Goal: Information Seeking & Learning: Understand process/instructions

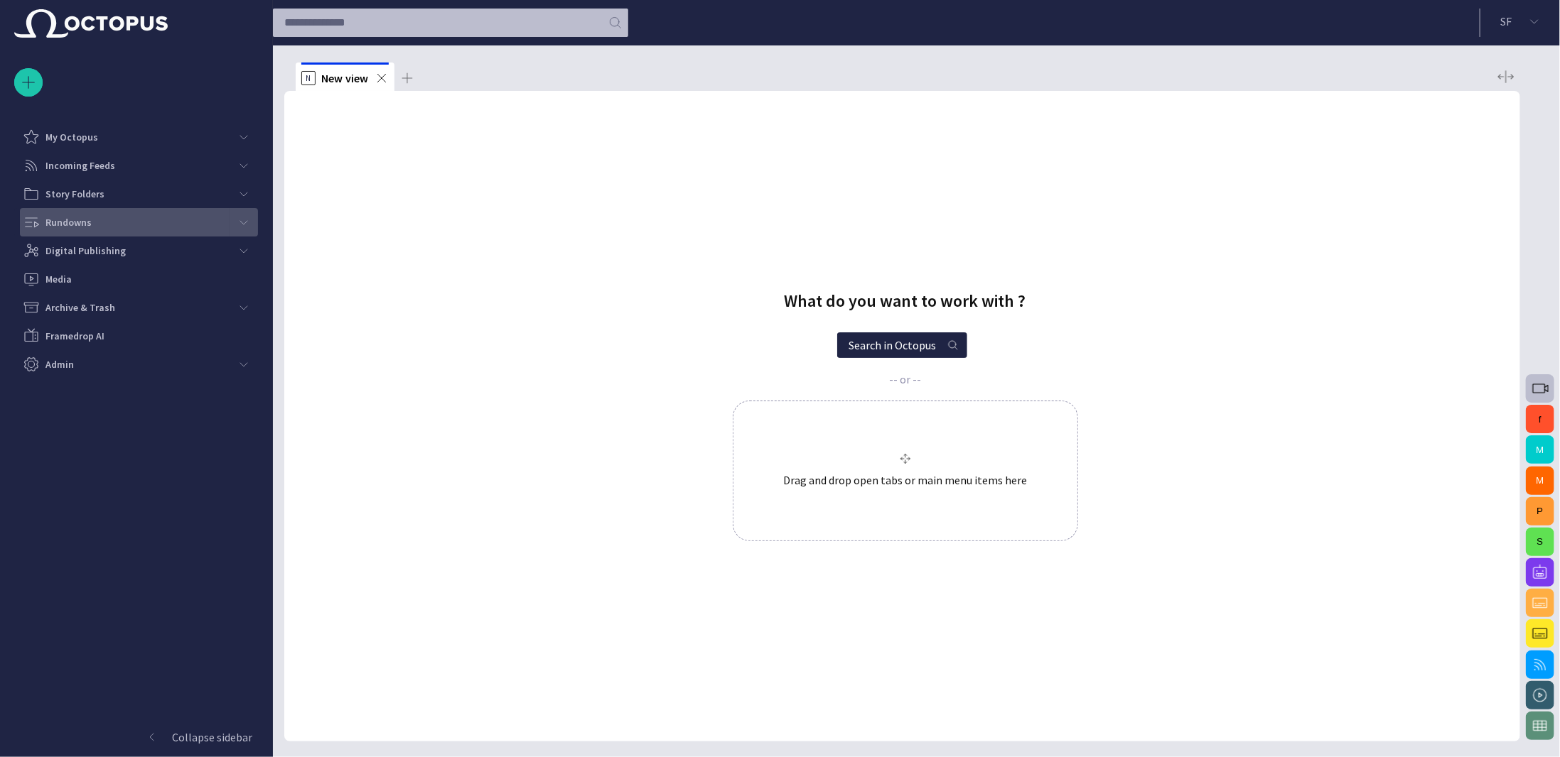
click at [231, 220] on div "main menu" at bounding box center [244, 222] width 28 height 28
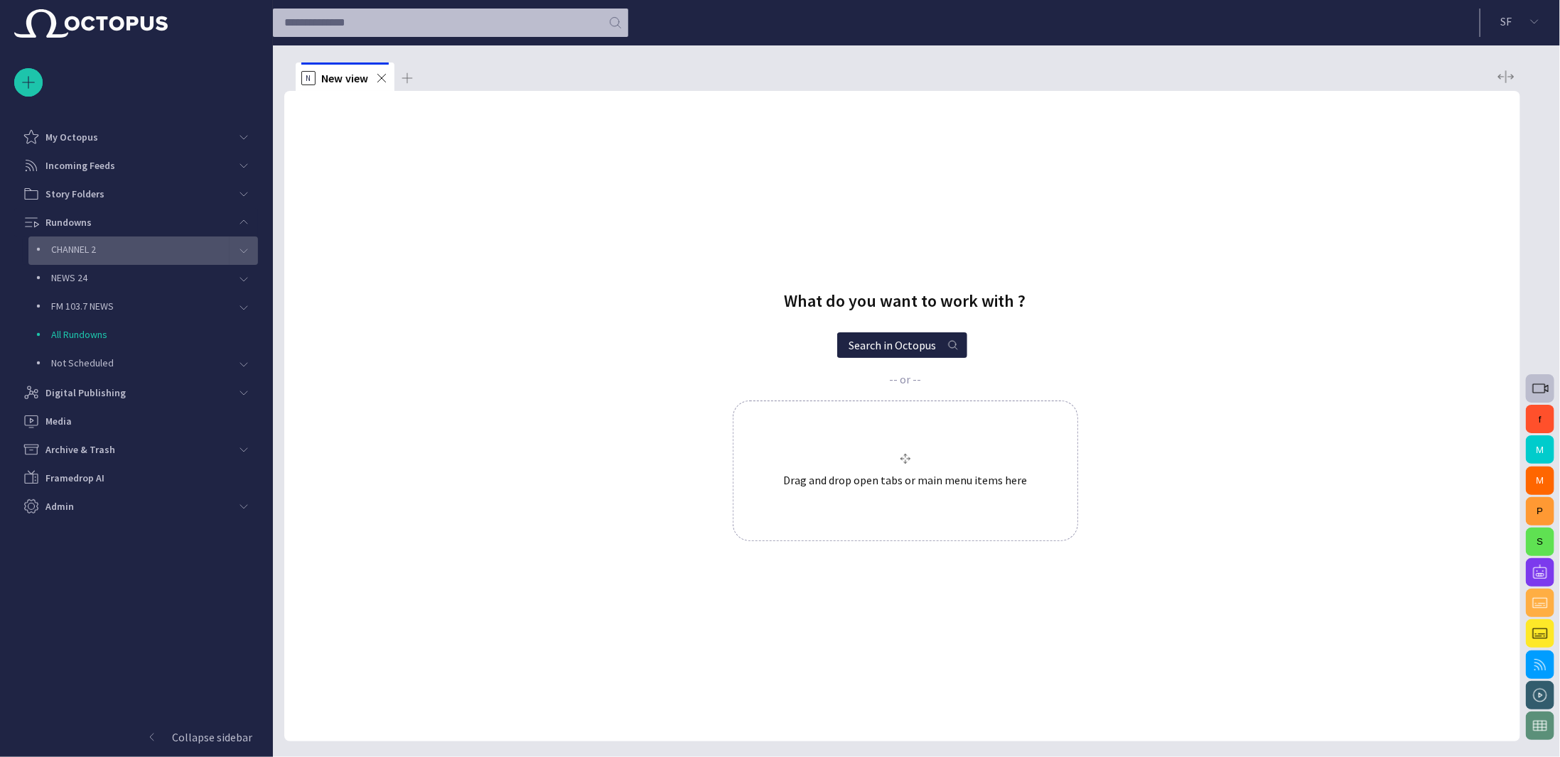
click at [217, 244] on p "CHANNEL 2" at bounding box center [140, 249] width 178 height 14
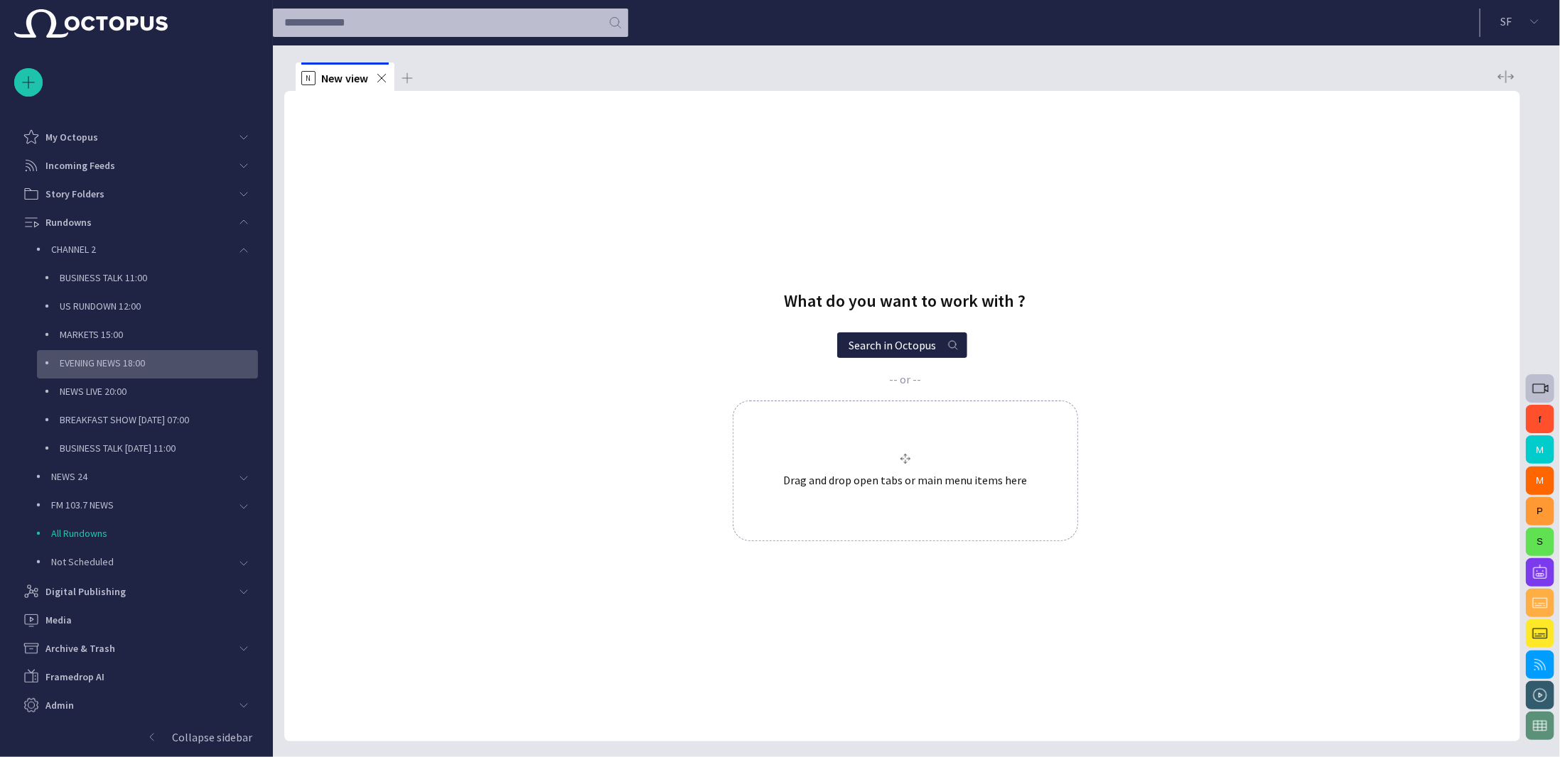
click at [188, 362] on p "EVENING NEWS 18:00" at bounding box center [159, 363] width 198 height 14
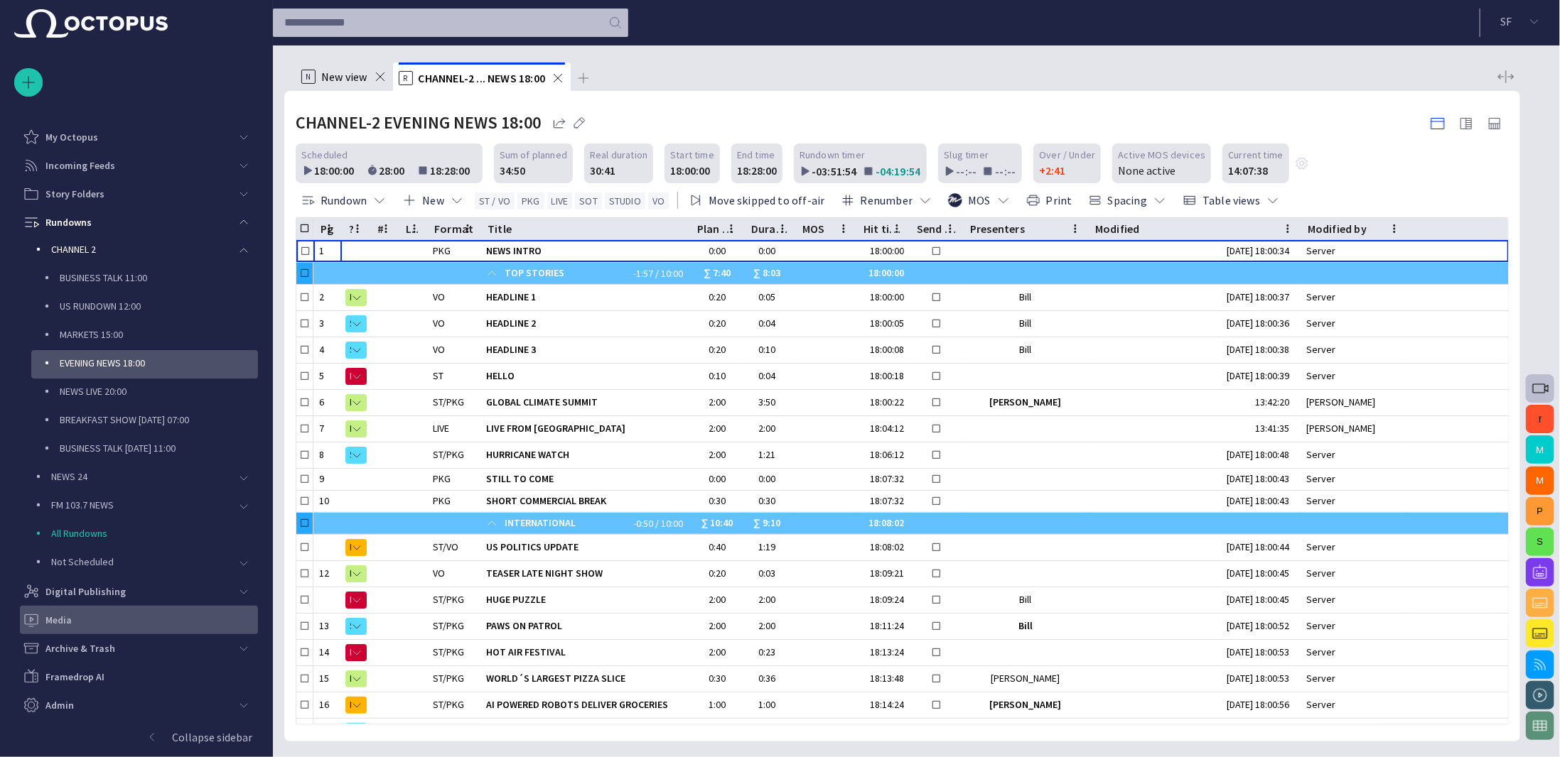
click at [141, 609] on div "Media" at bounding box center [140, 620] width 235 height 23
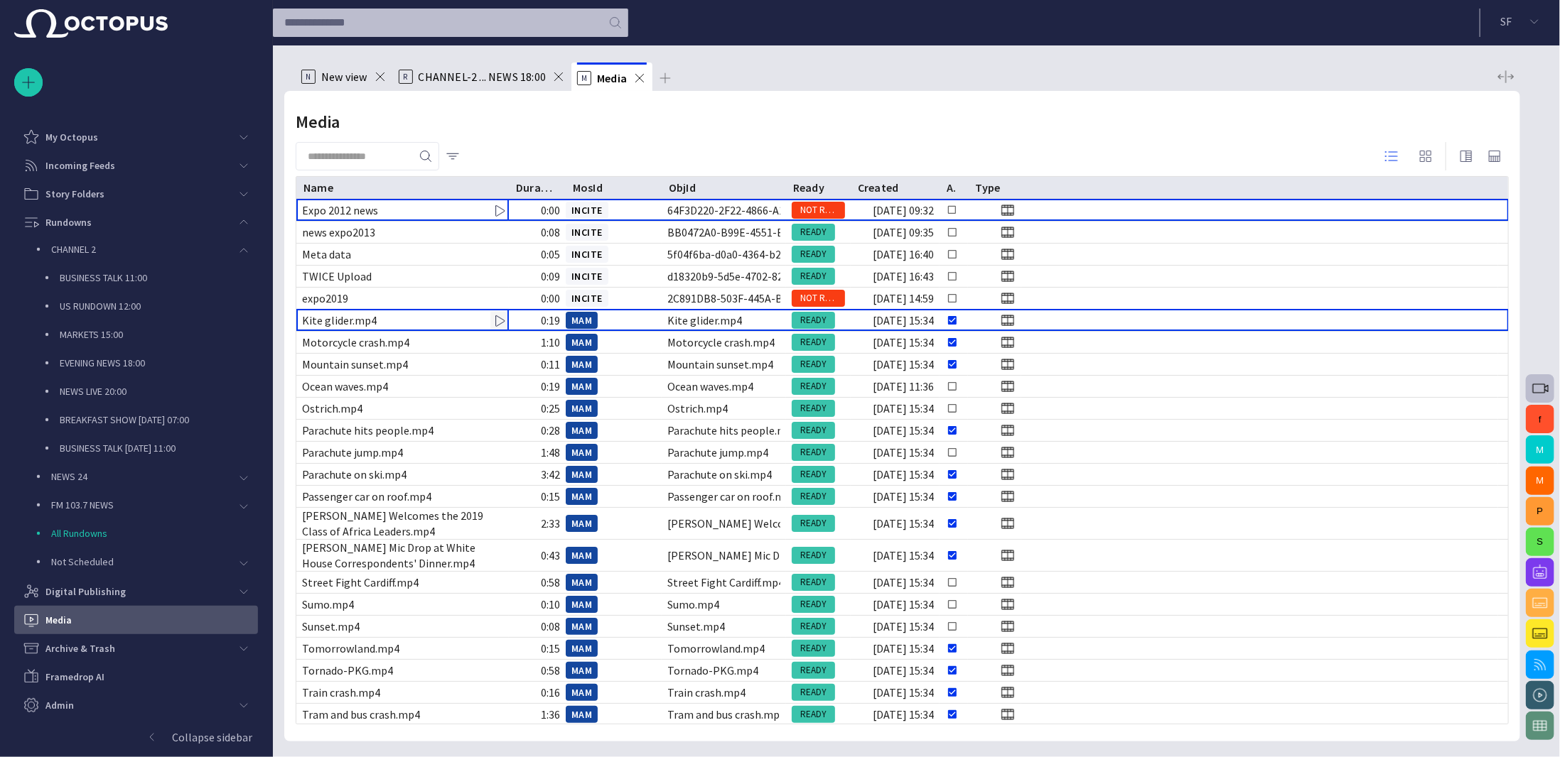
click at [396, 318] on div "Kite glider.mp4" at bounding box center [402, 320] width 212 height 21
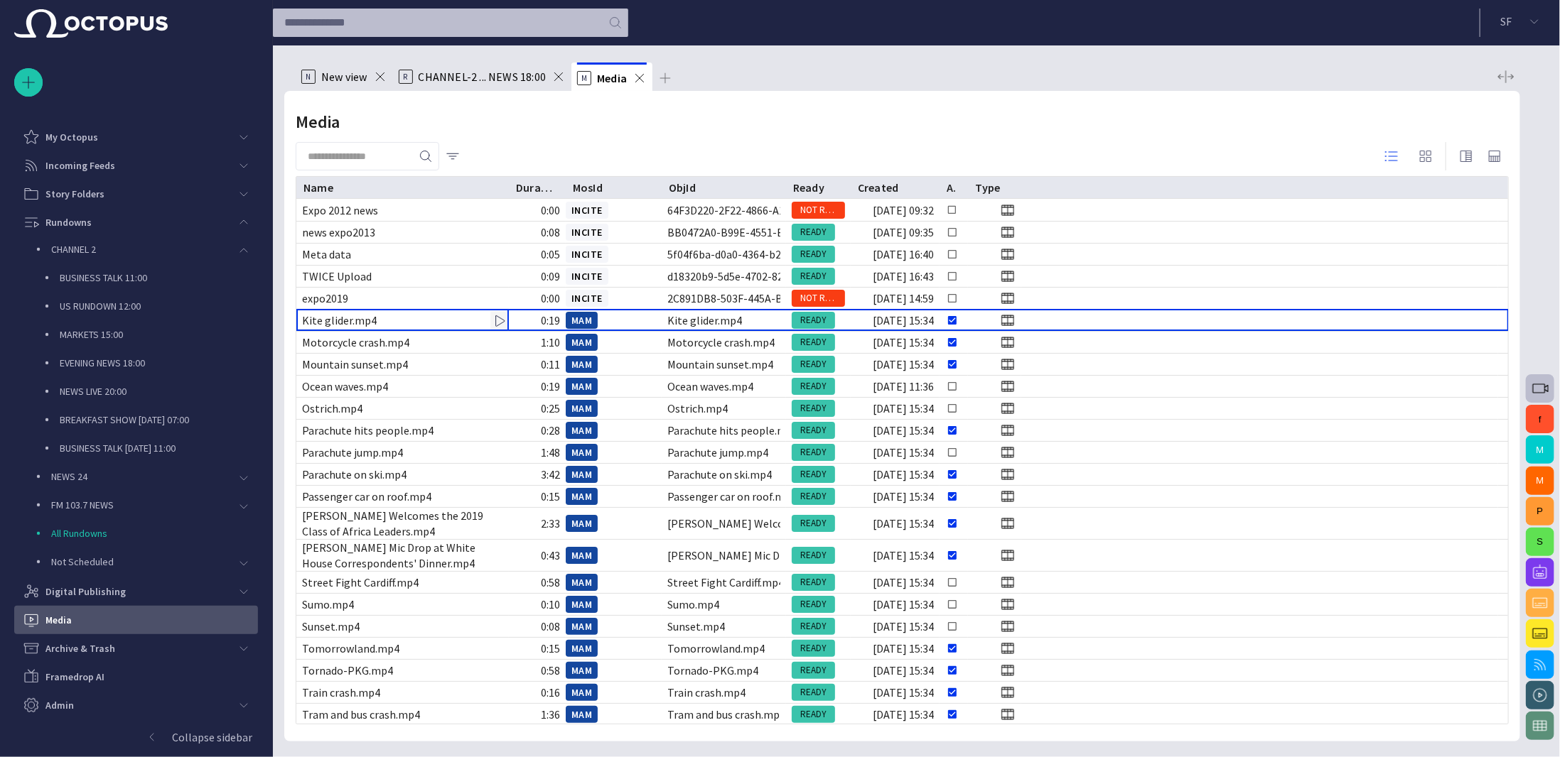
click at [396, 318] on div "Kite glider.mp4" at bounding box center [402, 320] width 212 height 21
click at [495, 319] on span "button" at bounding box center [499, 321] width 14 height 14
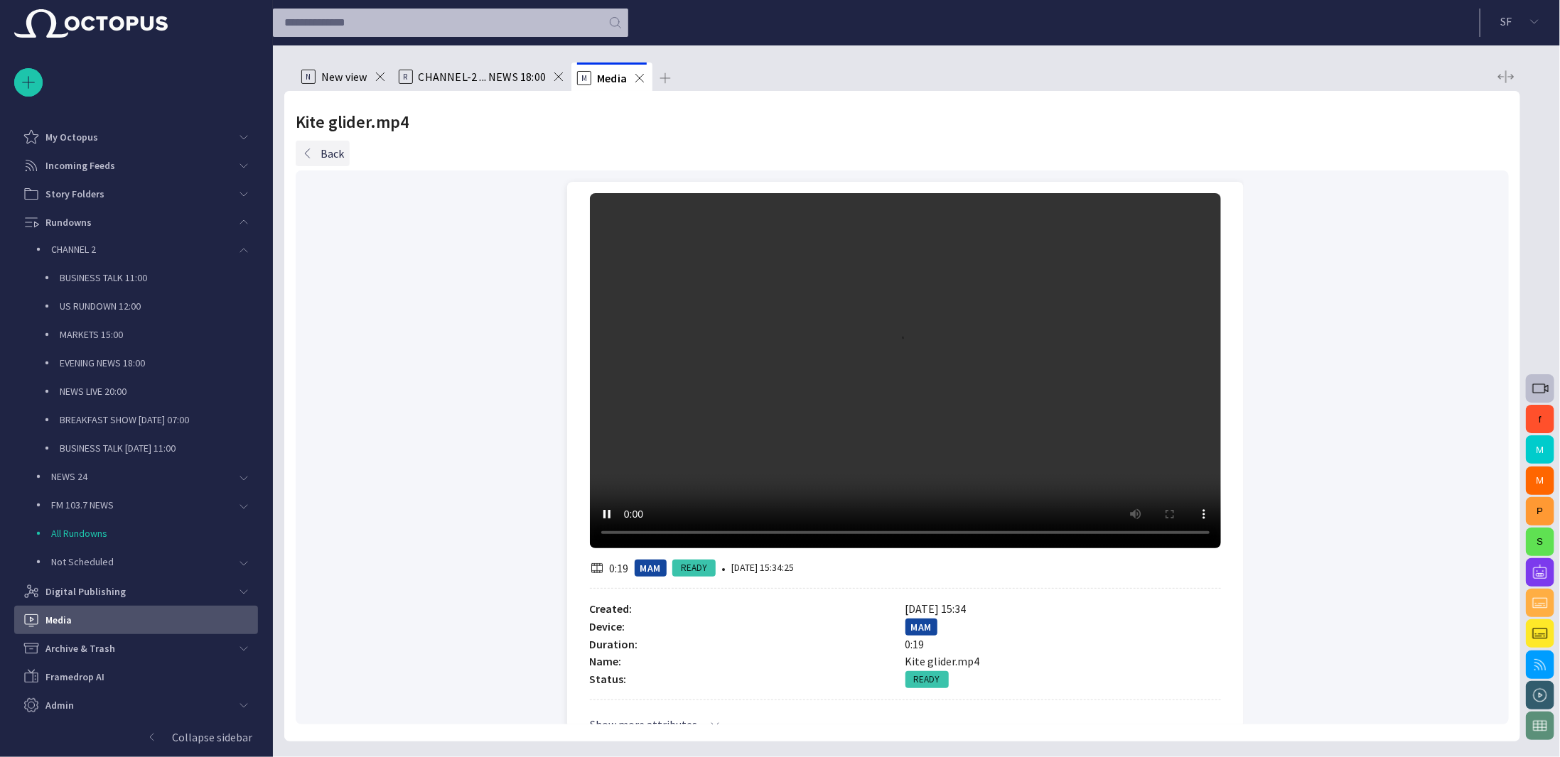
click at [330, 148] on button "Back" at bounding box center [323, 154] width 54 height 26
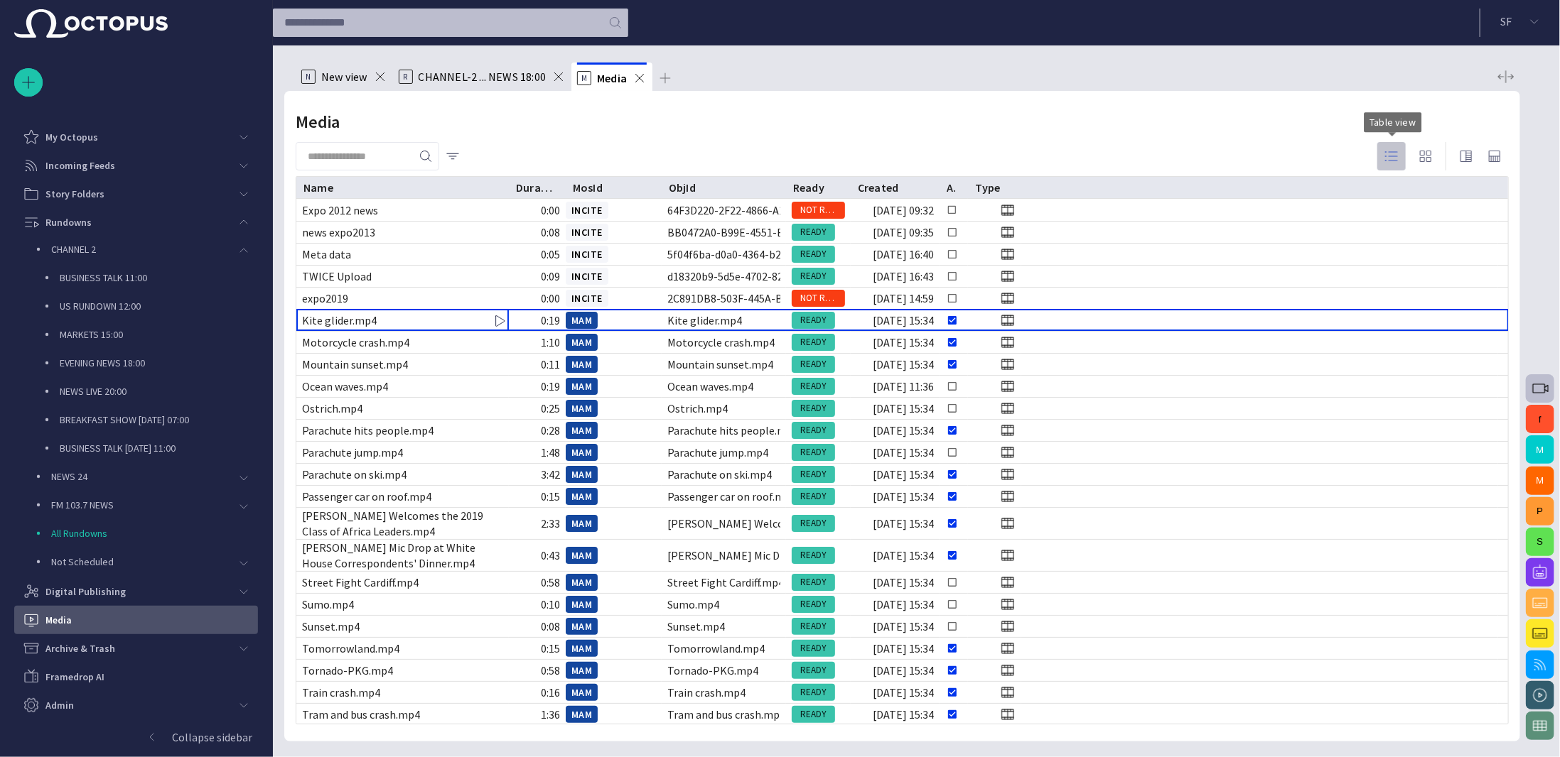
click at [1398, 153] on span "button" at bounding box center [1391, 156] width 17 height 17
click at [1420, 153] on span "button" at bounding box center [1425, 156] width 17 height 17
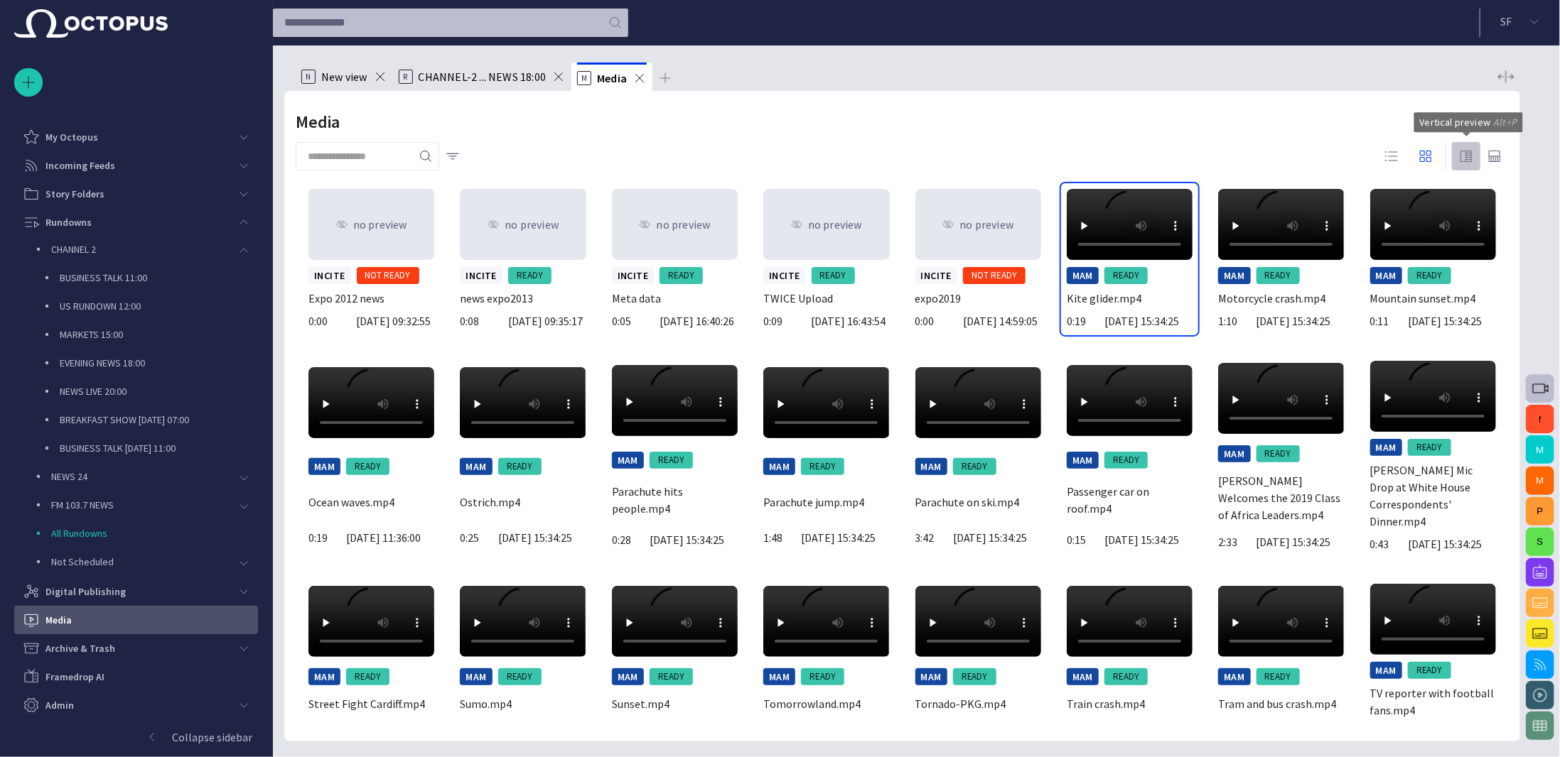
click at [1464, 156] on span "button" at bounding box center [1465, 156] width 17 height 17
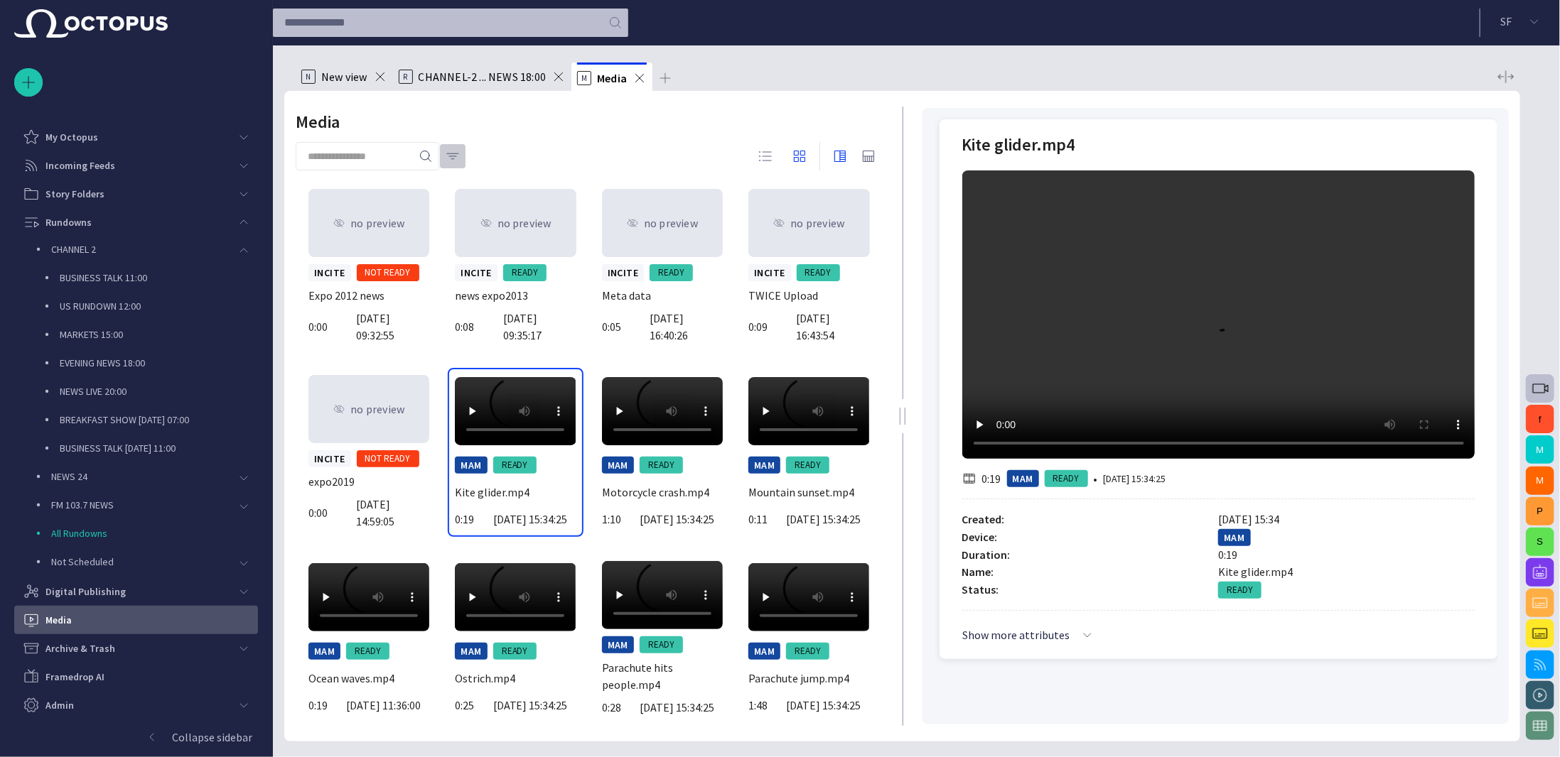
click at [457, 155] on span "button" at bounding box center [453, 156] width 14 height 14
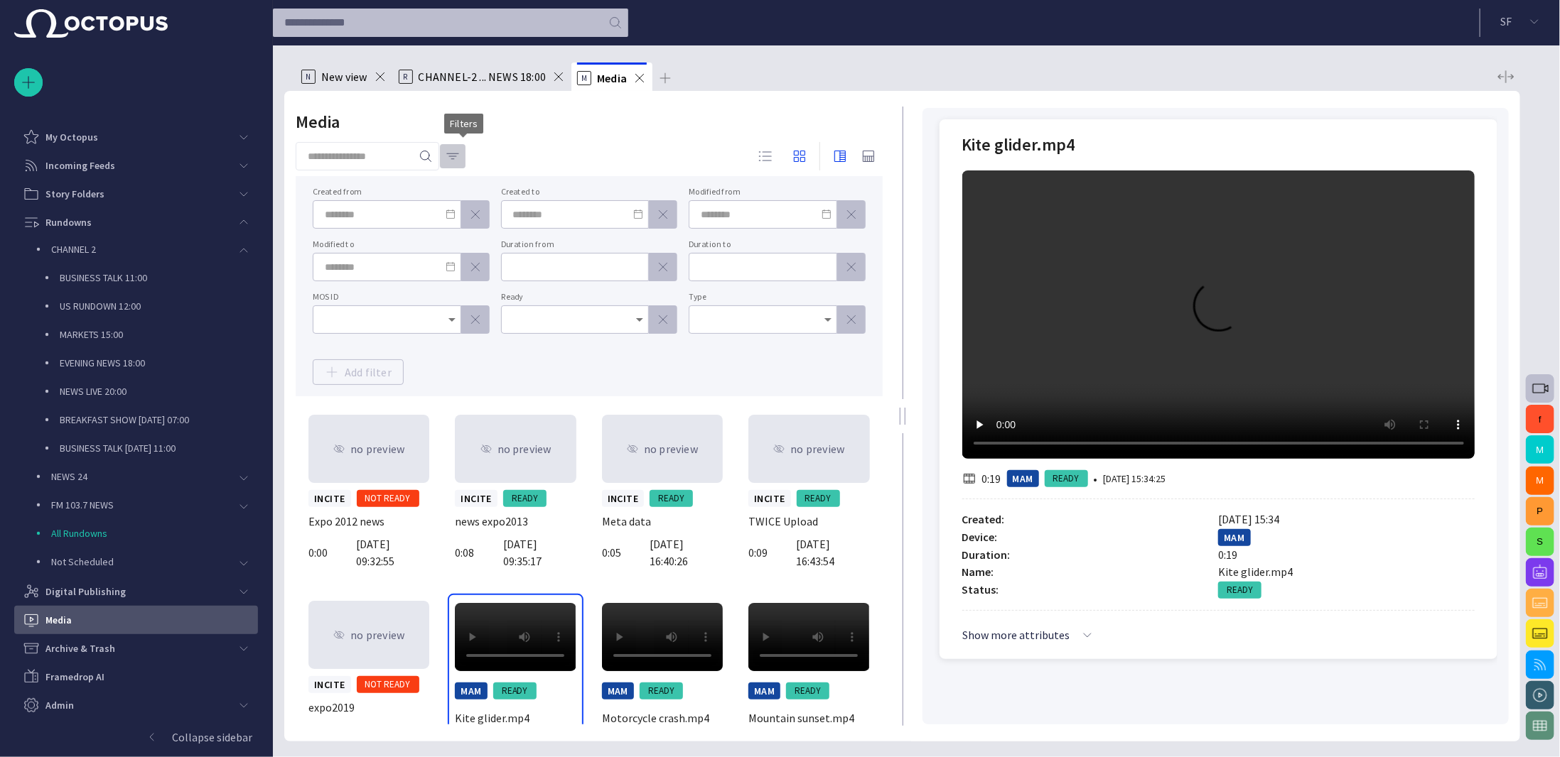
click at [457, 155] on span "button" at bounding box center [453, 156] width 14 height 14
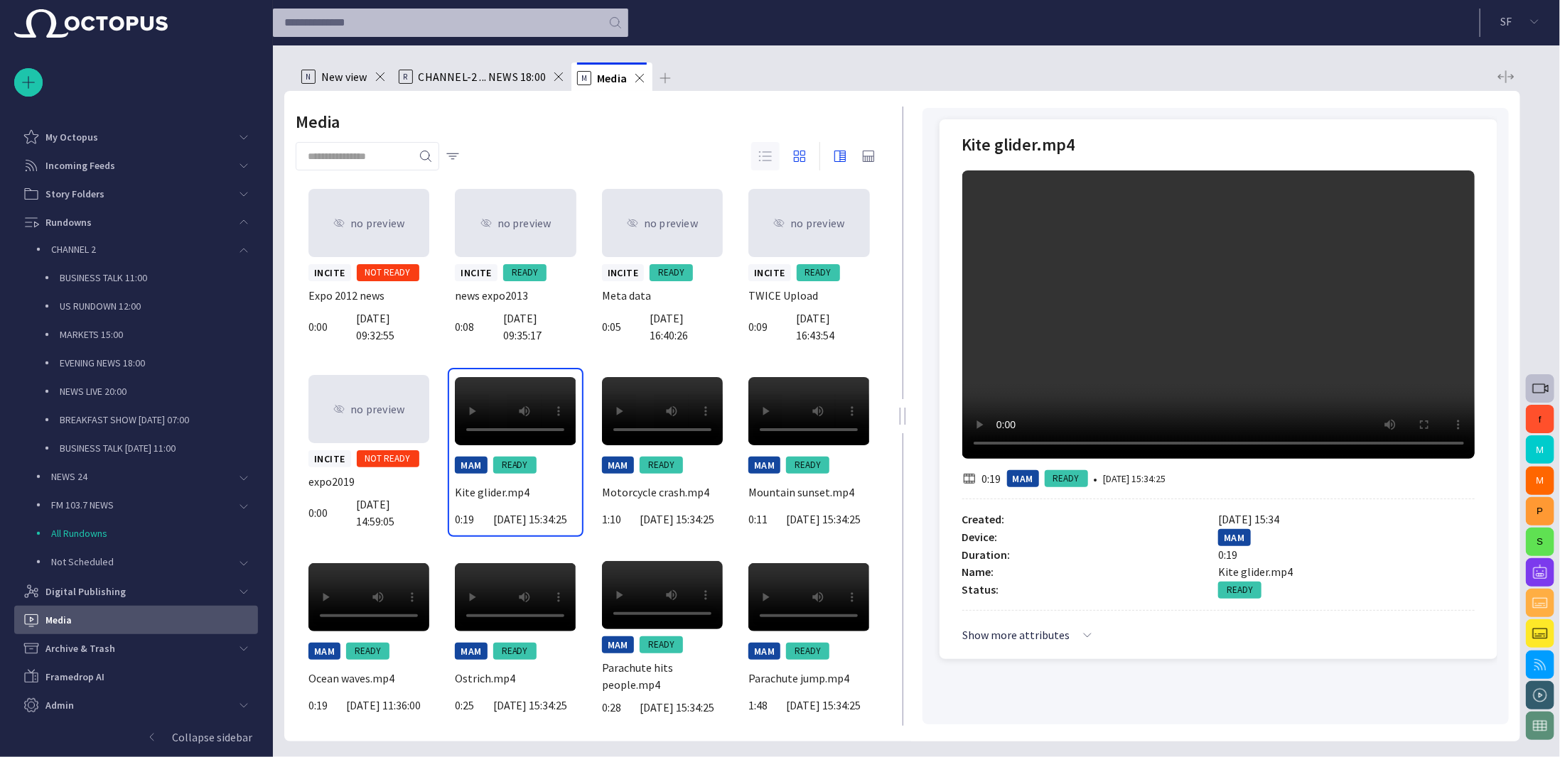
click at [771, 153] on span "button" at bounding box center [765, 156] width 17 height 17
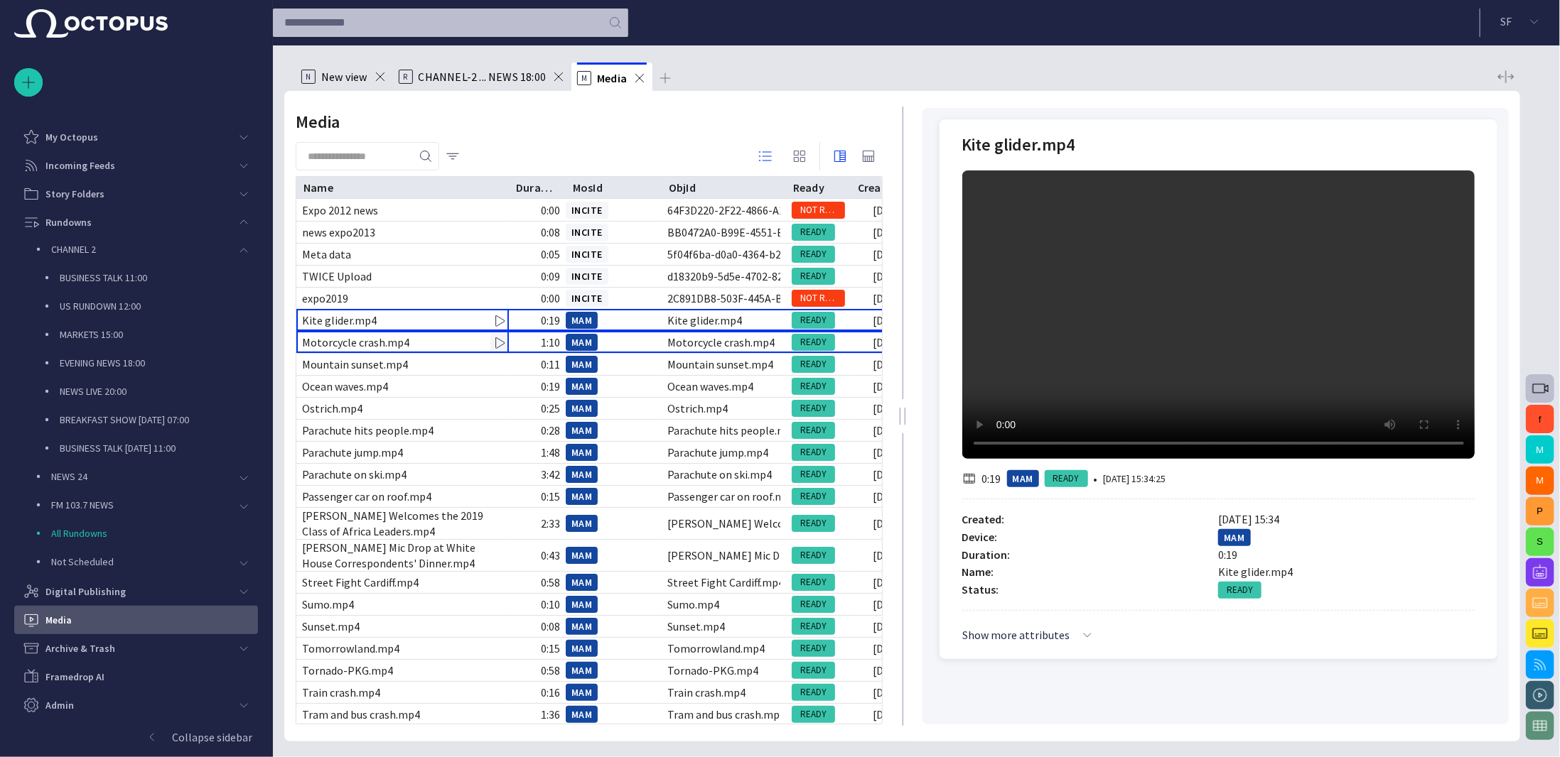
click at [441, 346] on div "Motorcycle crash.mp4" at bounding box center [402, 342] width 212 height 21
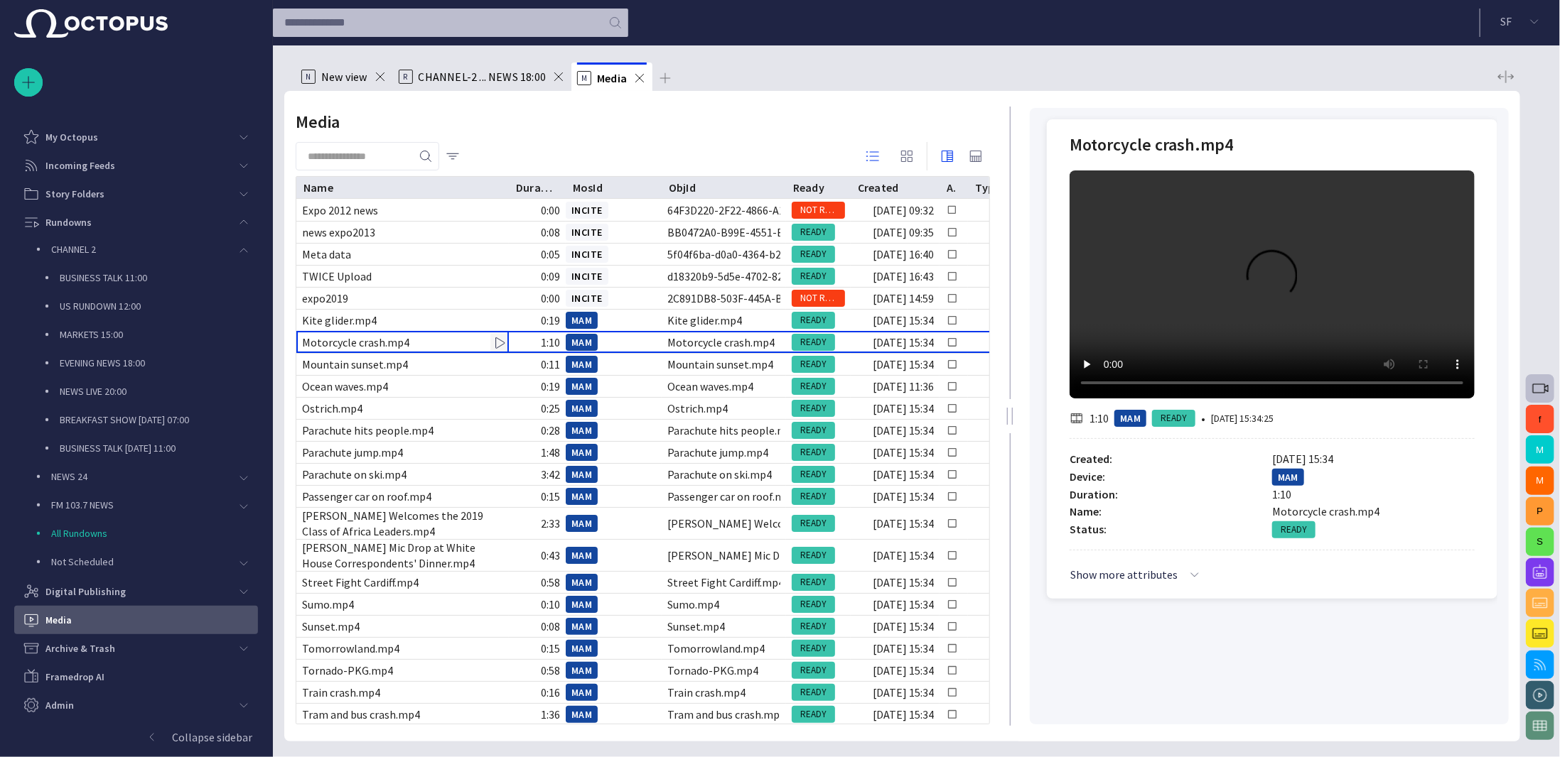
drag, startPoint x: 900, startPoint y: 337, endPoint x: 1009, endPoint y: 352, distance: 109.7
click at [1009, 408] on div at bounding box center [1010, 416] width 6 height 17
click at [518, 72] on span "CHANNEL-2 ... NEWS 18:00" at bounding box center [483, 77] width 128 height 14
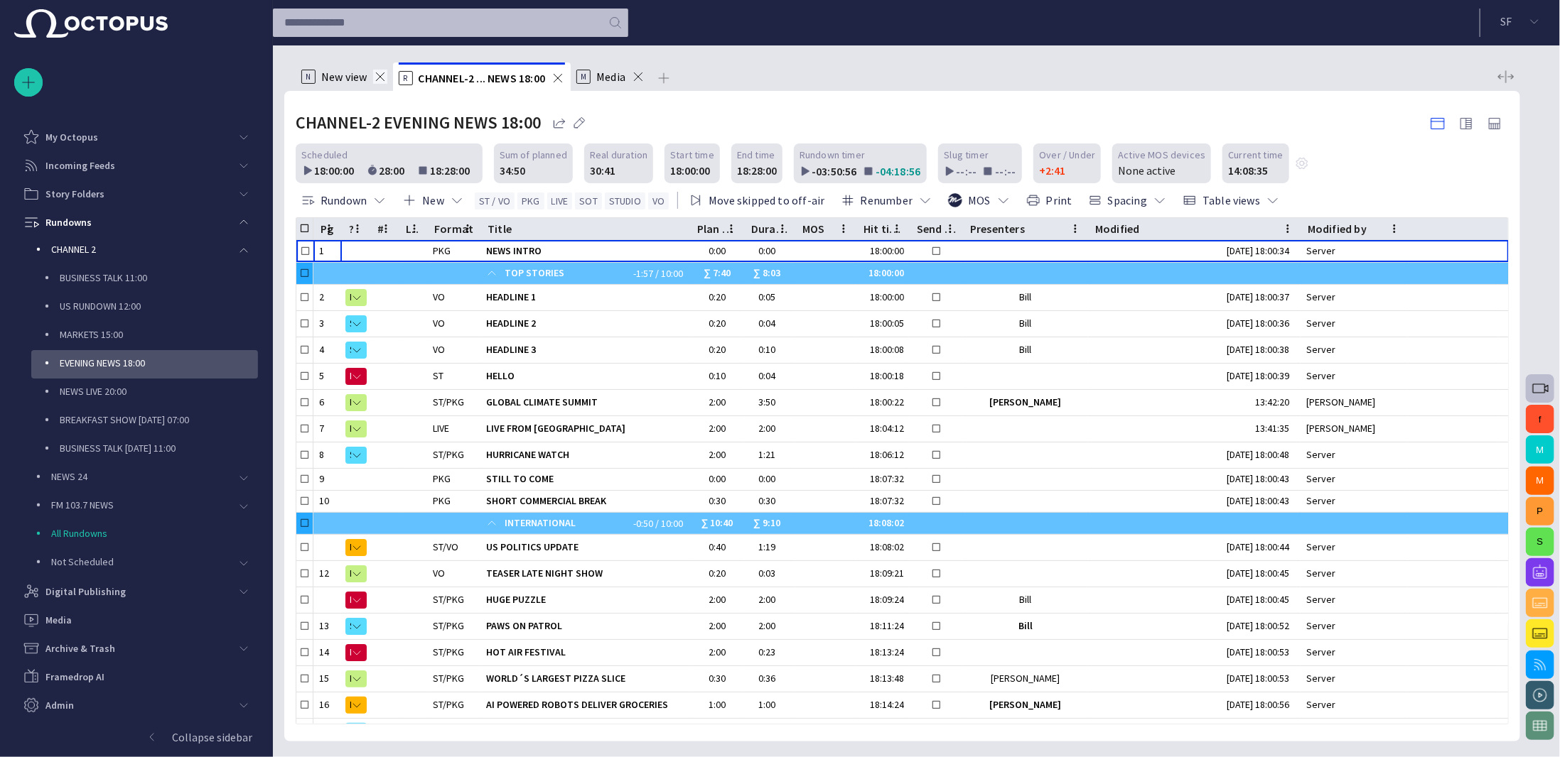
click at [384, 83] on span at bounding box center [380, 77] width 14 height 14
click at [1265, 198] on span "button" at bounding box center [1272, 200] width 14 height 14
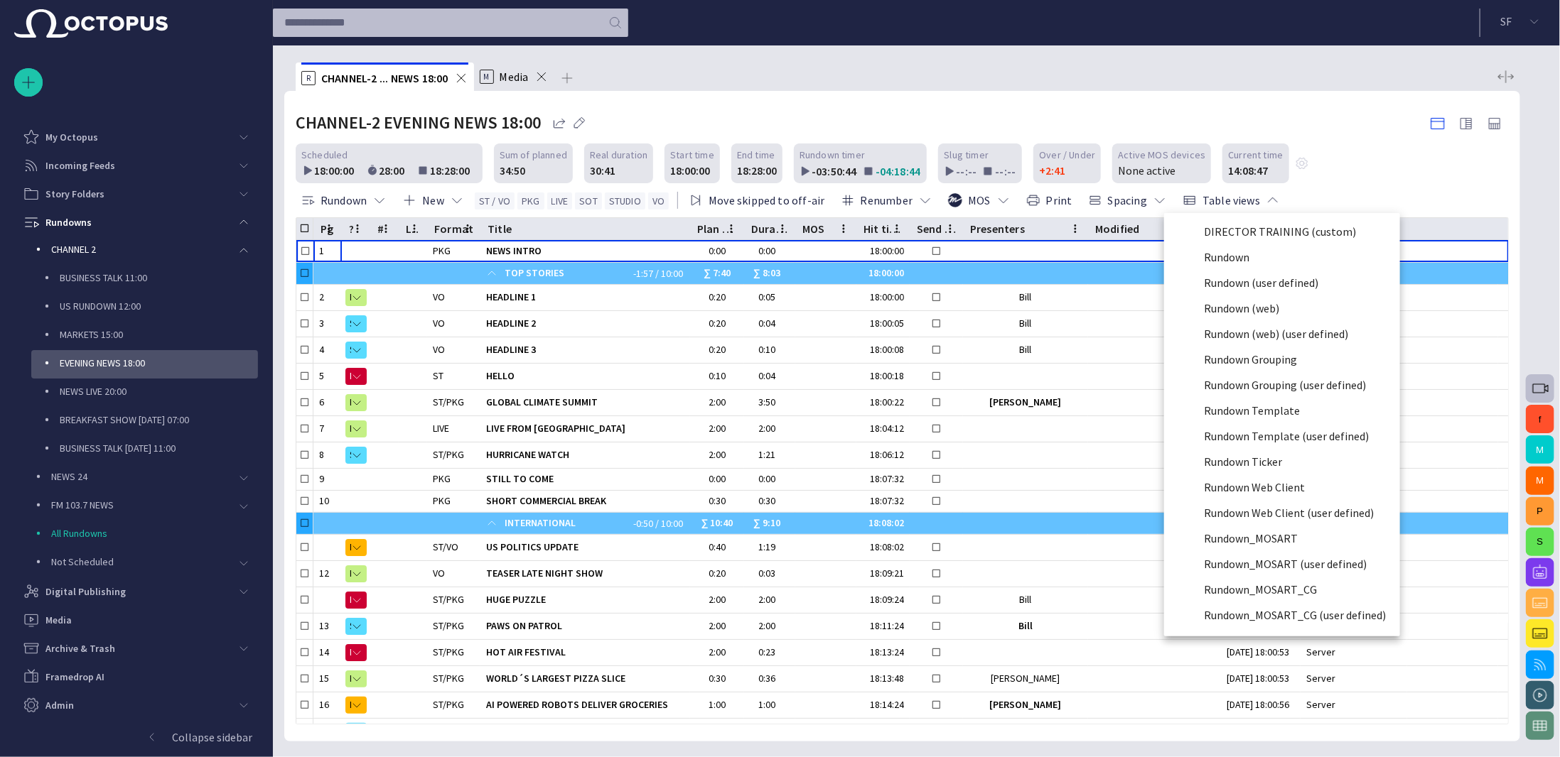
click at [1235, 249] on li "Rundown" at bounding box center [1282, 257] width 236 height 26
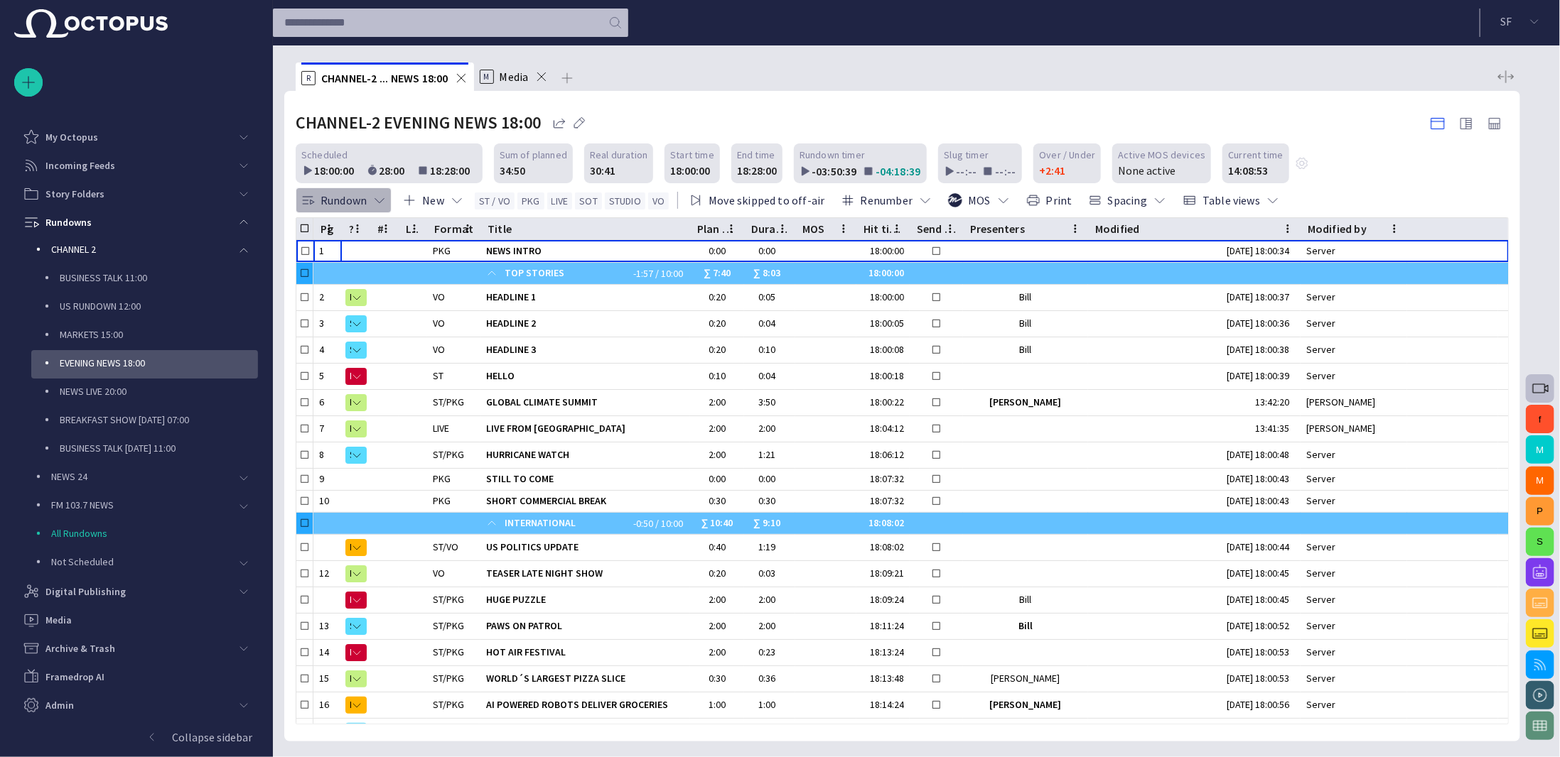
click at [369, 196] on button "Rundown" at bounding box center [344, 201] width 96 height 26
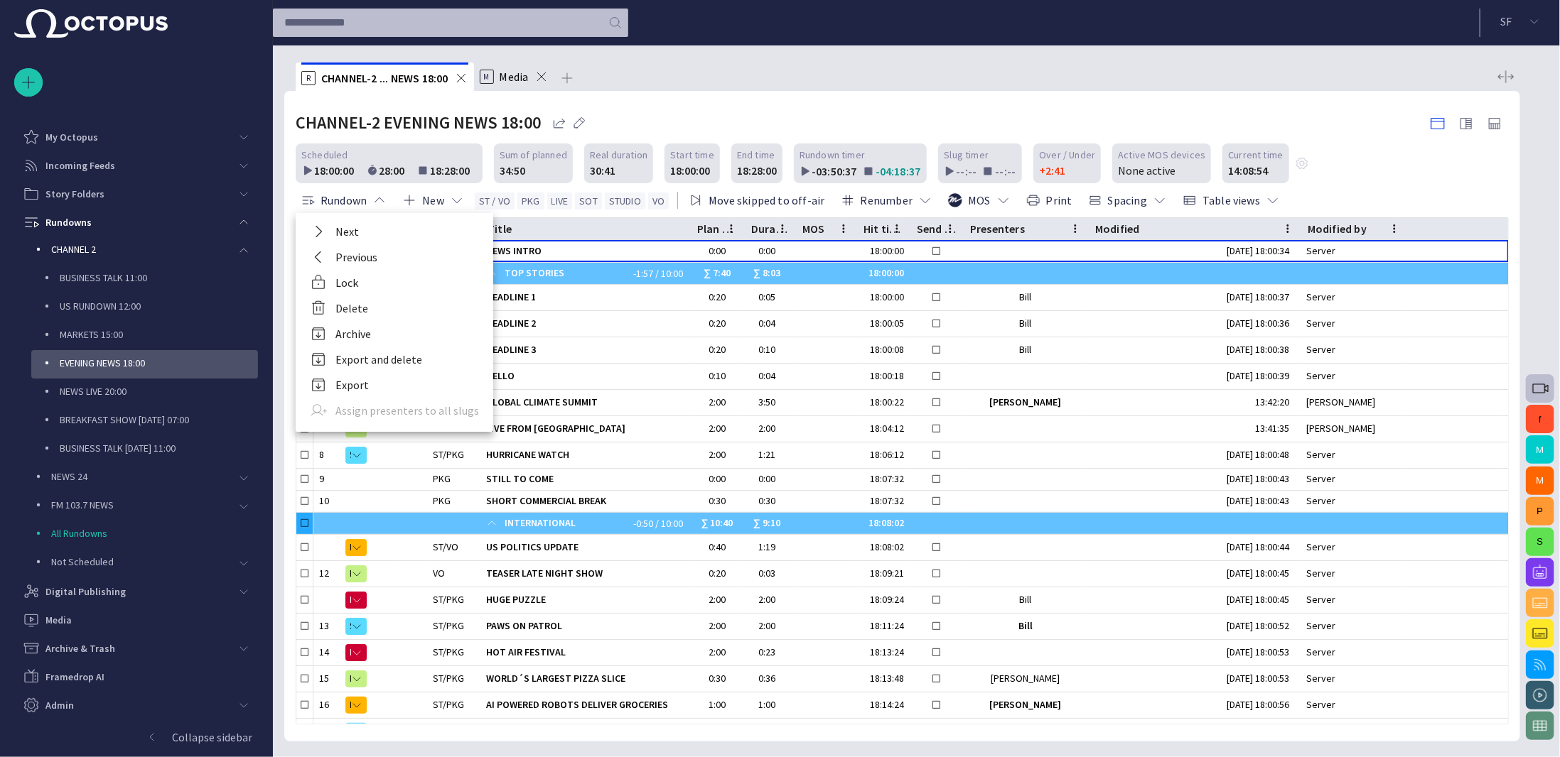
click at [368, 198] on div at bounding box center [780, 378] width 1560 height 757
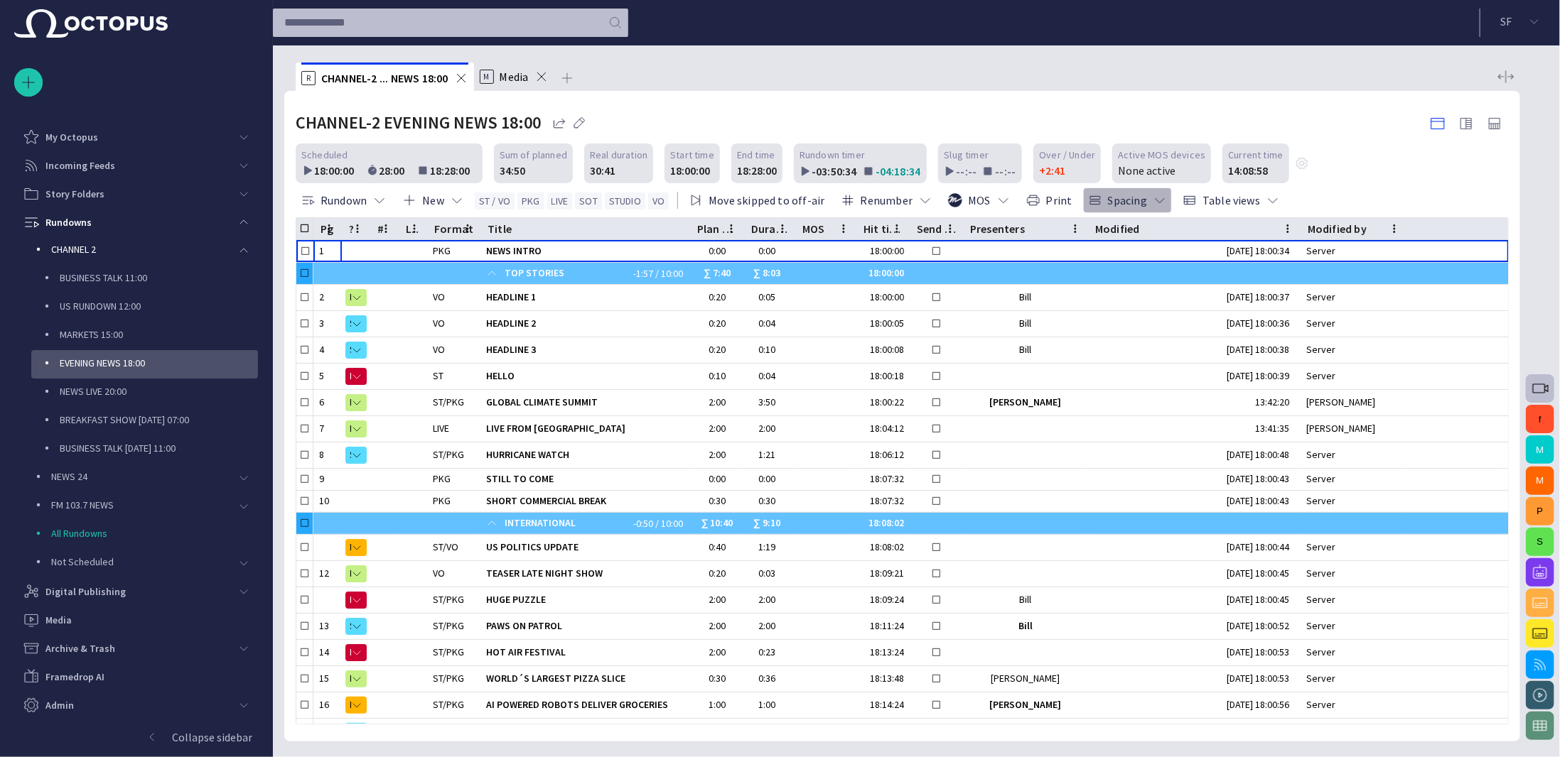
click at [1153, 196] on span "button" at bounding box center [1160, 200] width 14 height 14
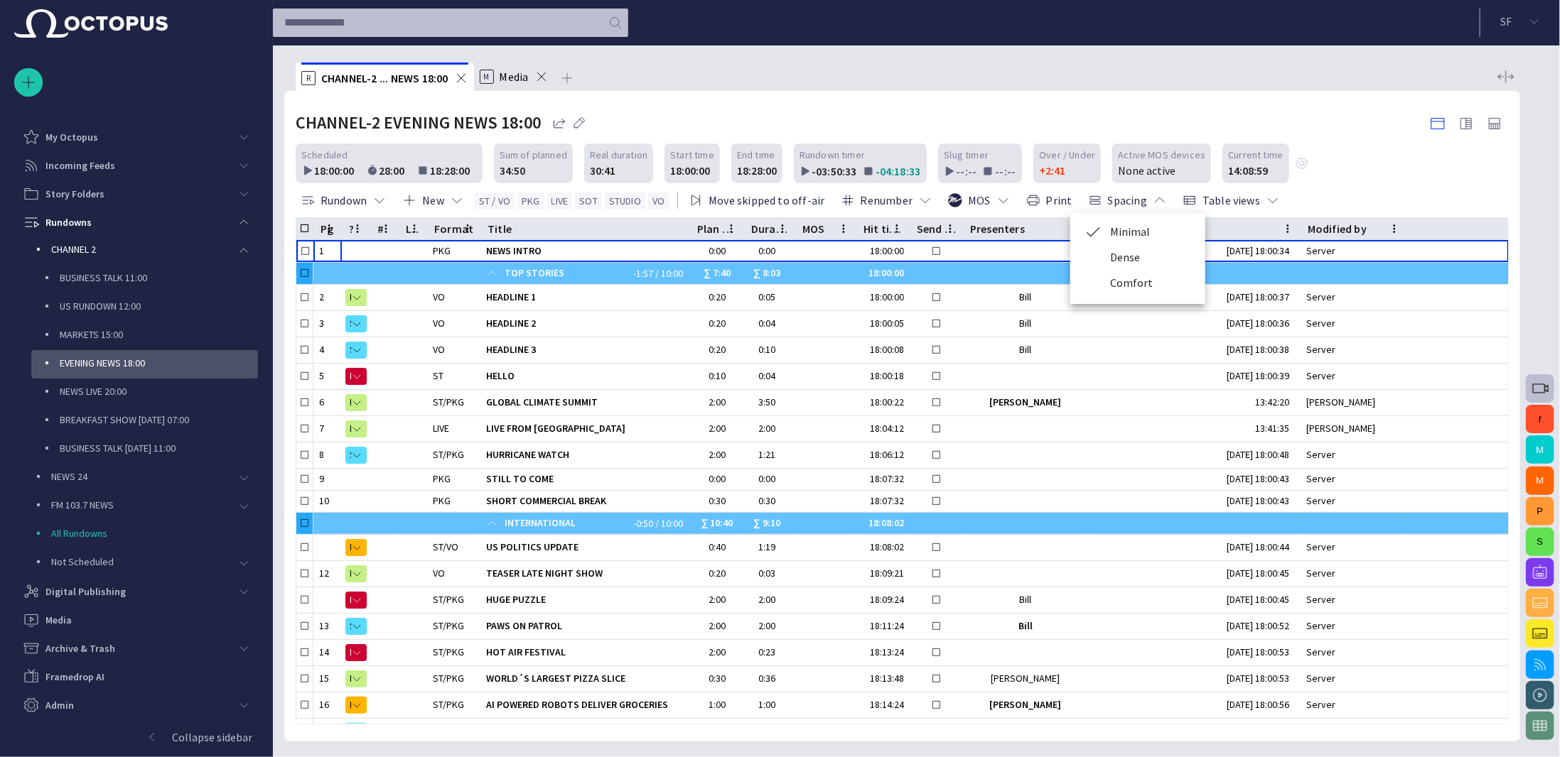
click at [1140, 193] on div at bounding box center [780, 378] width 1560 height 757
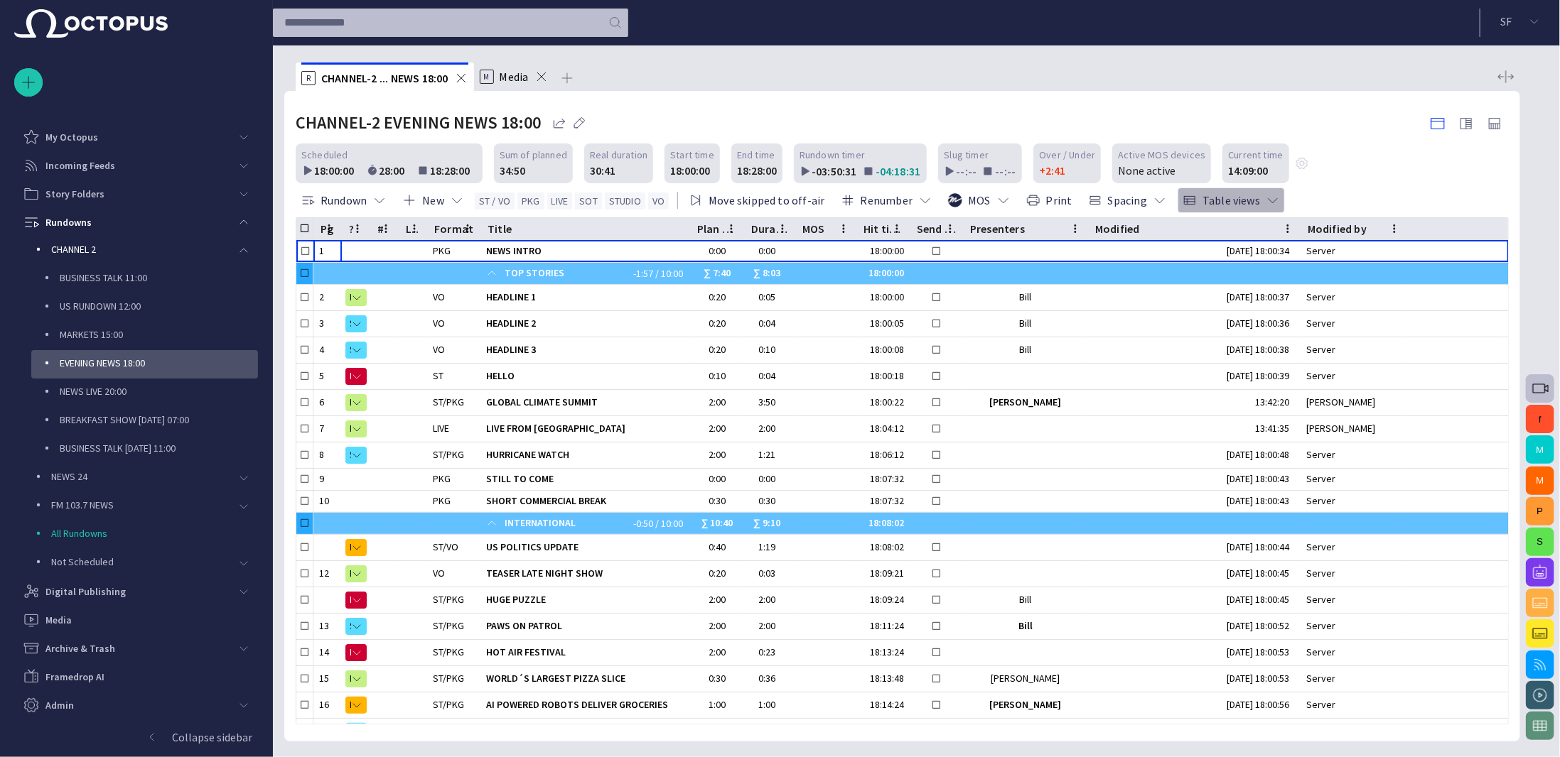
click at [1248, 195] on button "Table views" at bounding box center [1230, 201] width 107 height 26
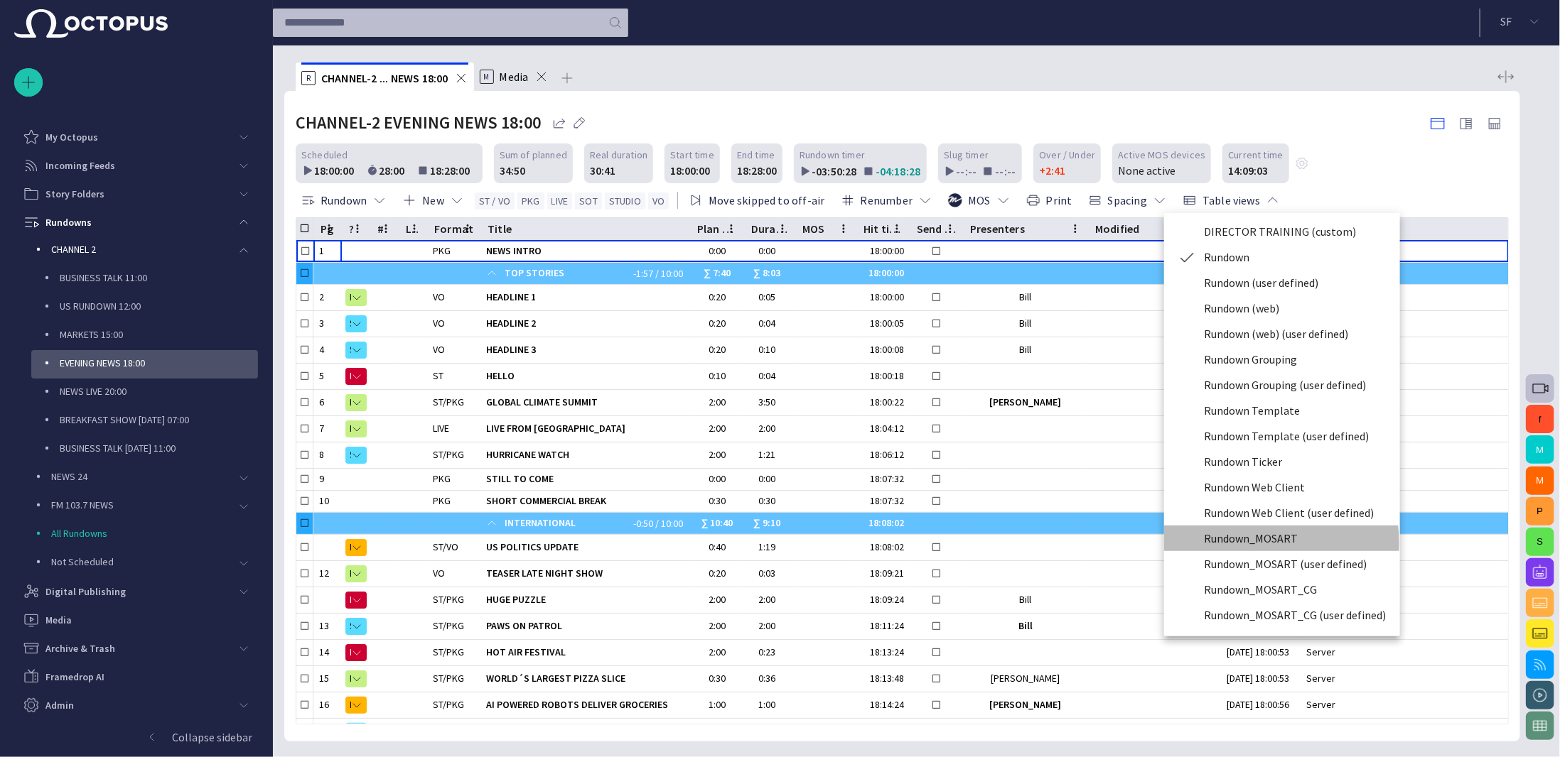
click at [1257, 543] on li "Rundown_MOSART" at bounding box center [1282, 539] width 236 height 26
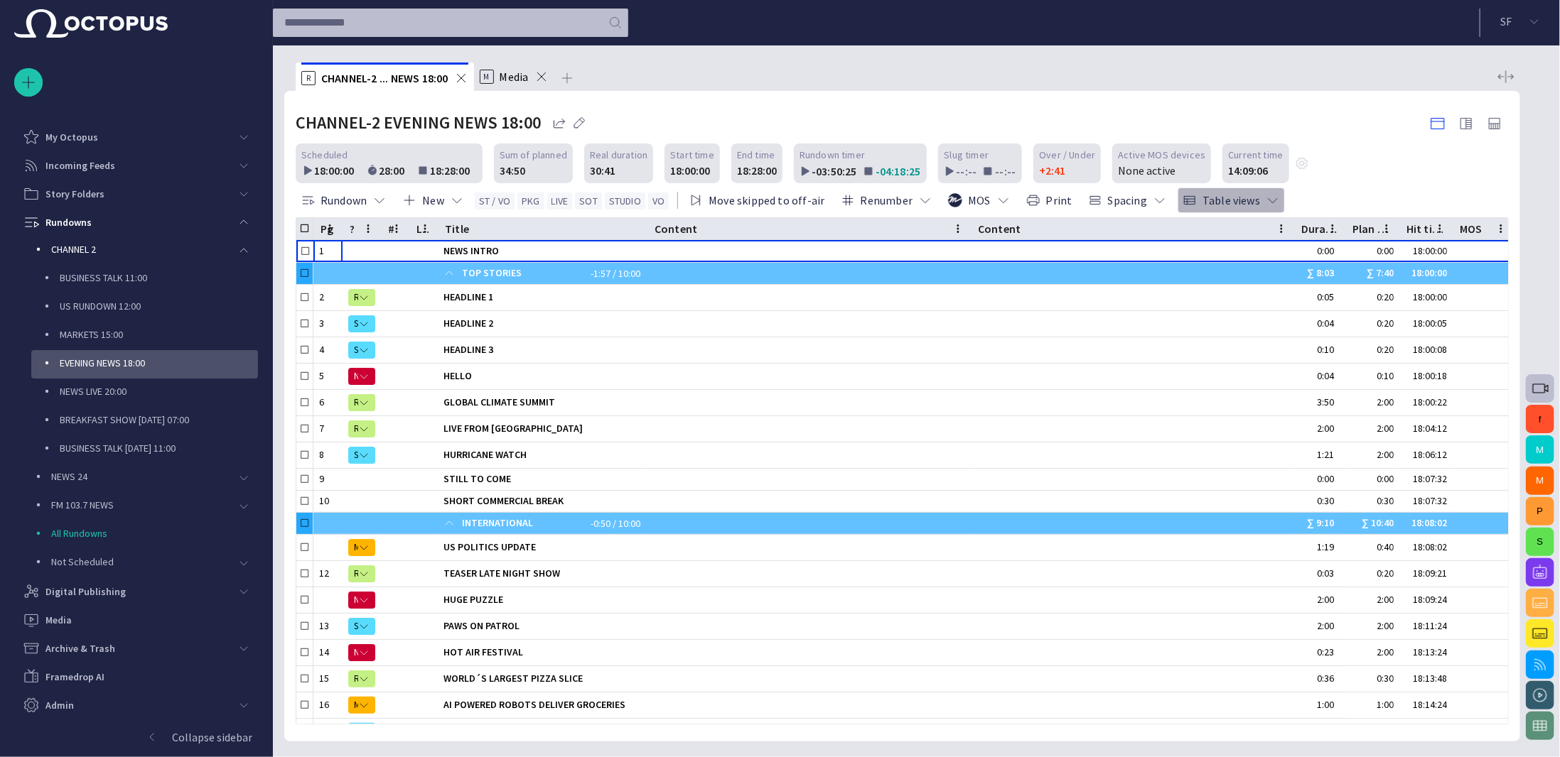
click at [1250, 188] on button "Table views" at bounding box center [1230, 201] width 107 height 26
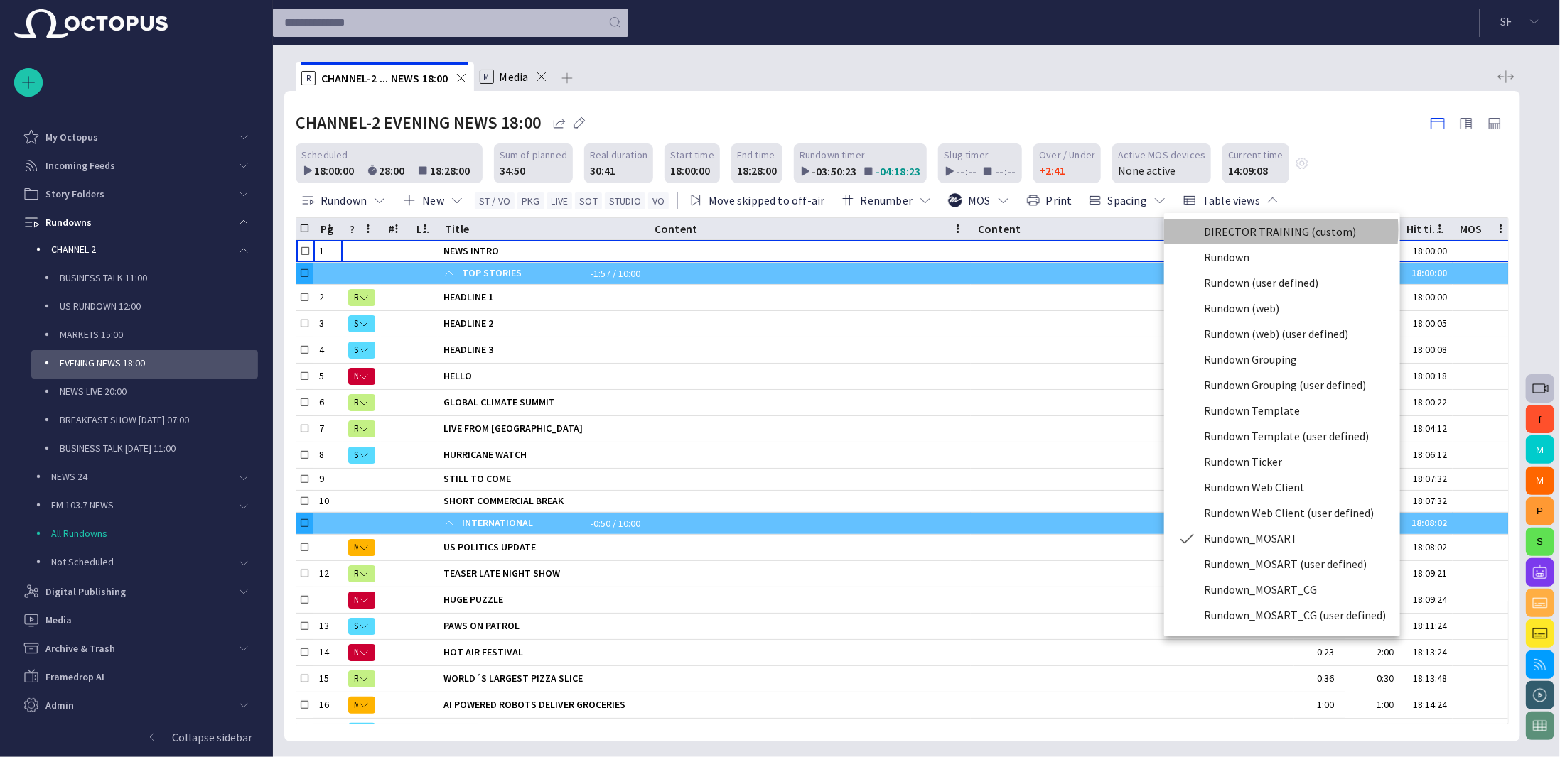
click at [1265, 230] on li "DIRECTOR TRAINING (custom)" at bounding box center [1282, 232] width 236 height 26
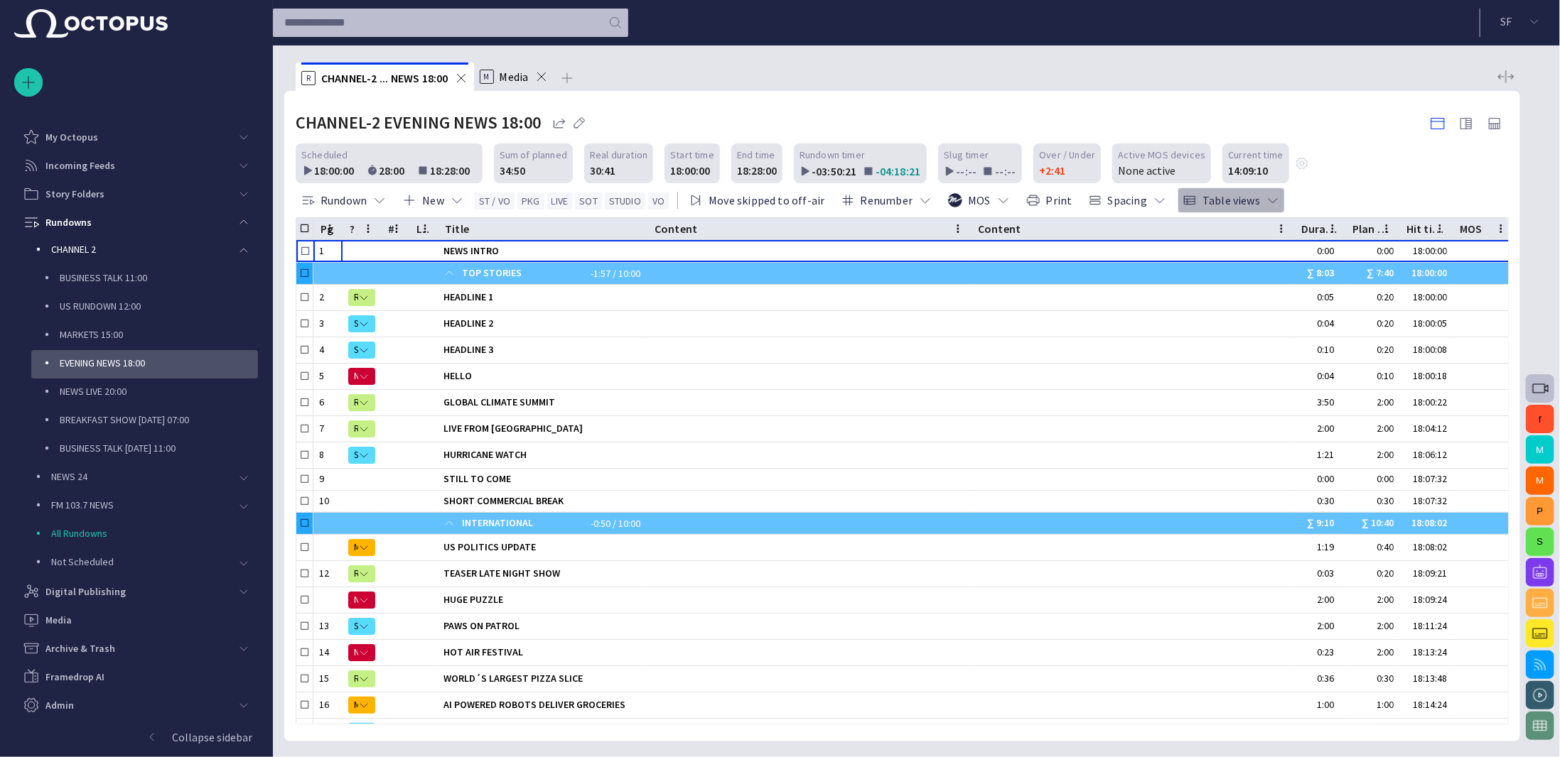
click at [1237, 203] on button "Table views" at bounding box center [1230, 201] width 107 height 26
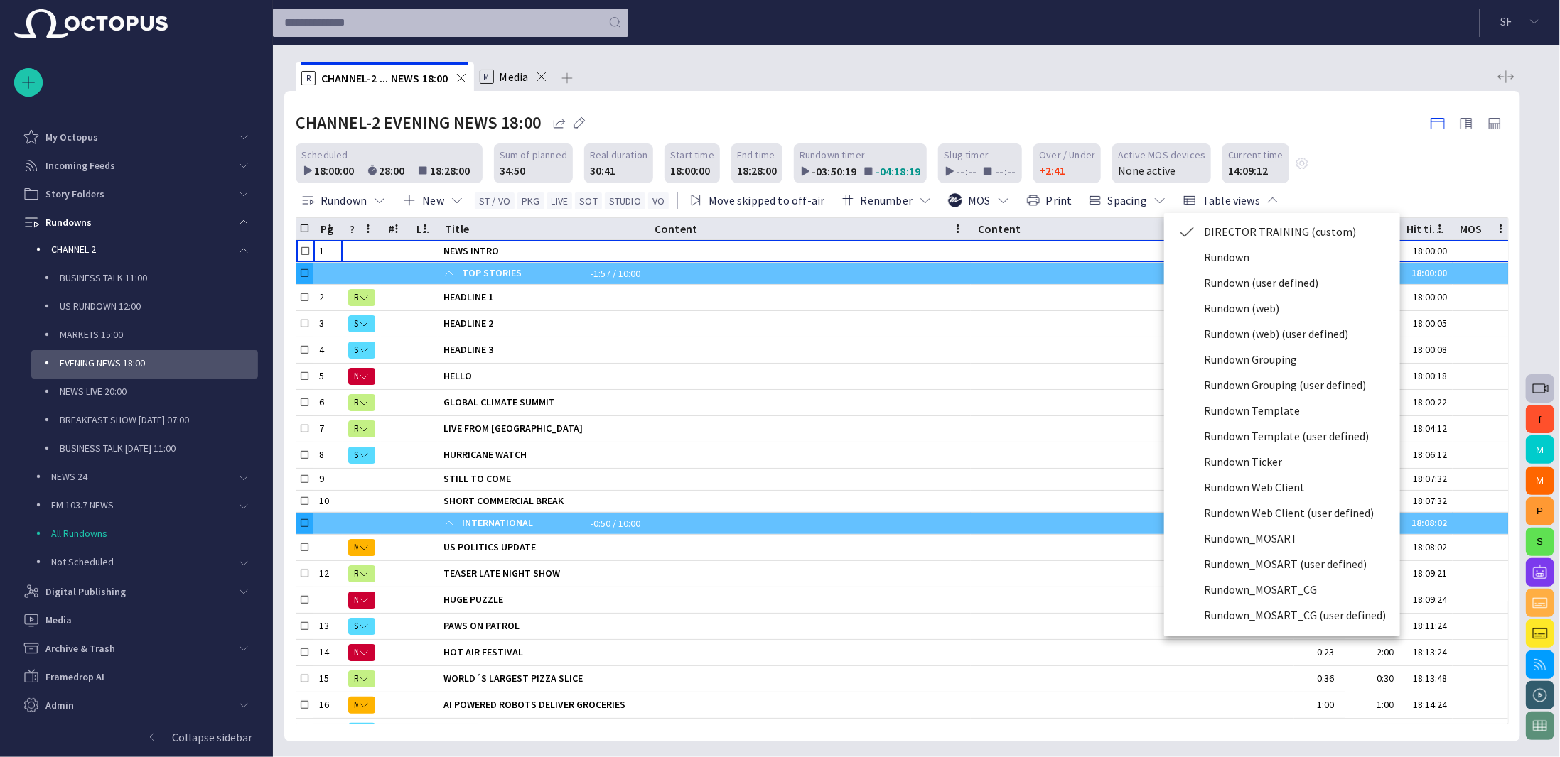
click at [1243, 309] on li "Rundown (web)" at bounding box center [1282, 309] width 236 height 26
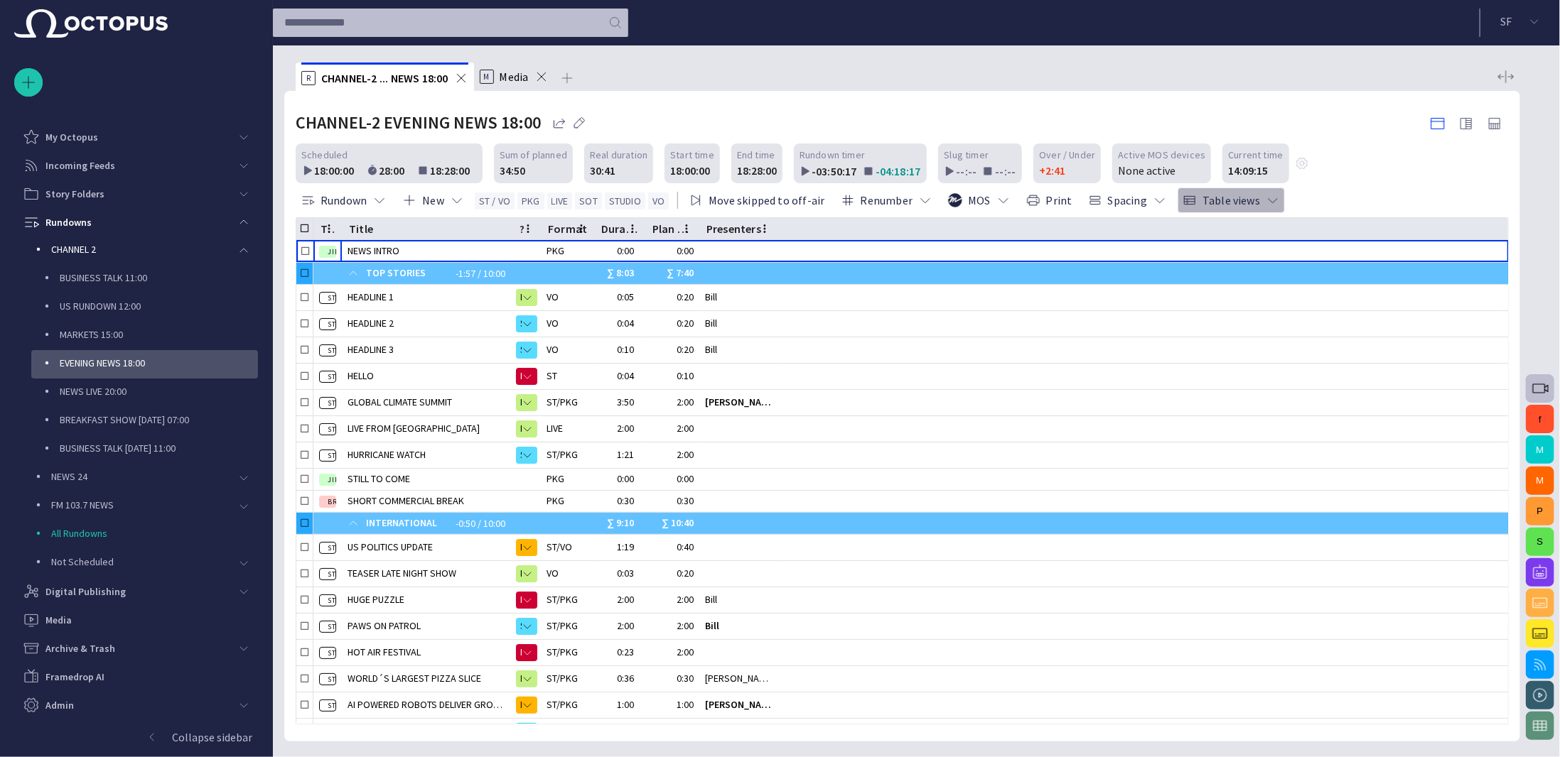
click at [1238, 201] on button "Table views" at bounding box center [1230, 201] width 107 height 26
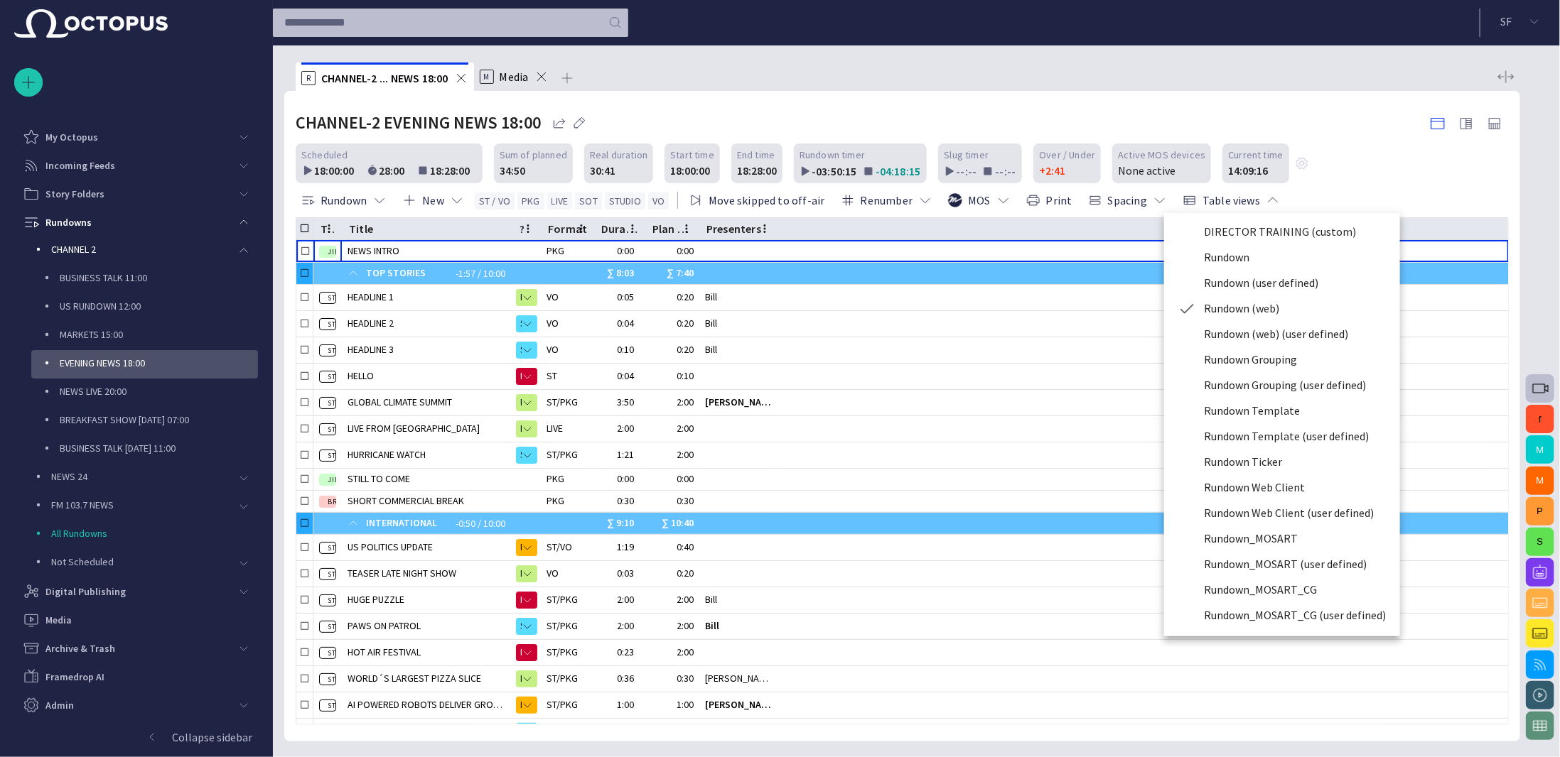
click at [1257, 353] on li "Rundown Grouping" at bounding box center [1282, 360] width 236 height 26
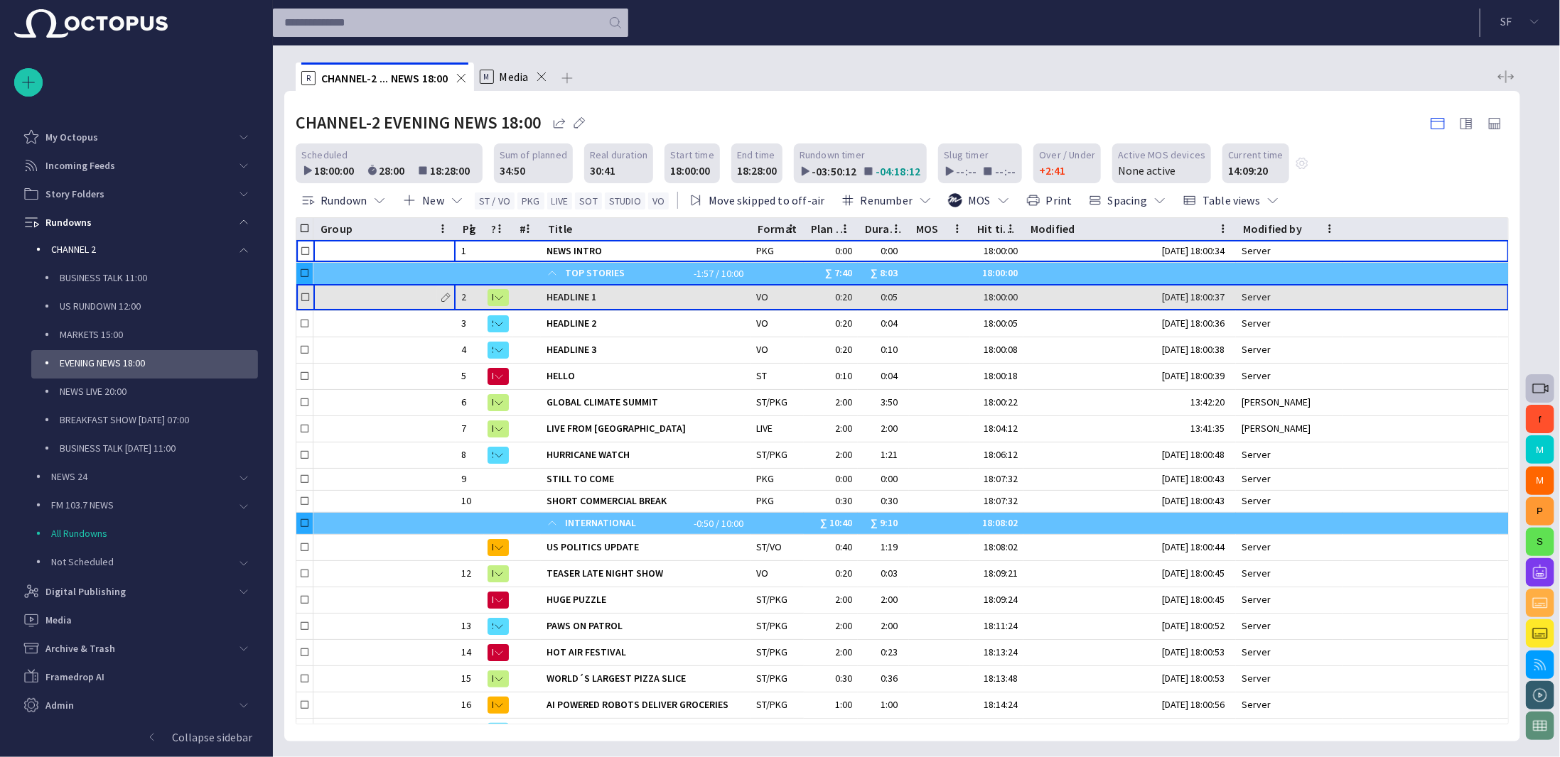
click at [419, 295] on div at bounding box center [384, 298] width 131 height 26
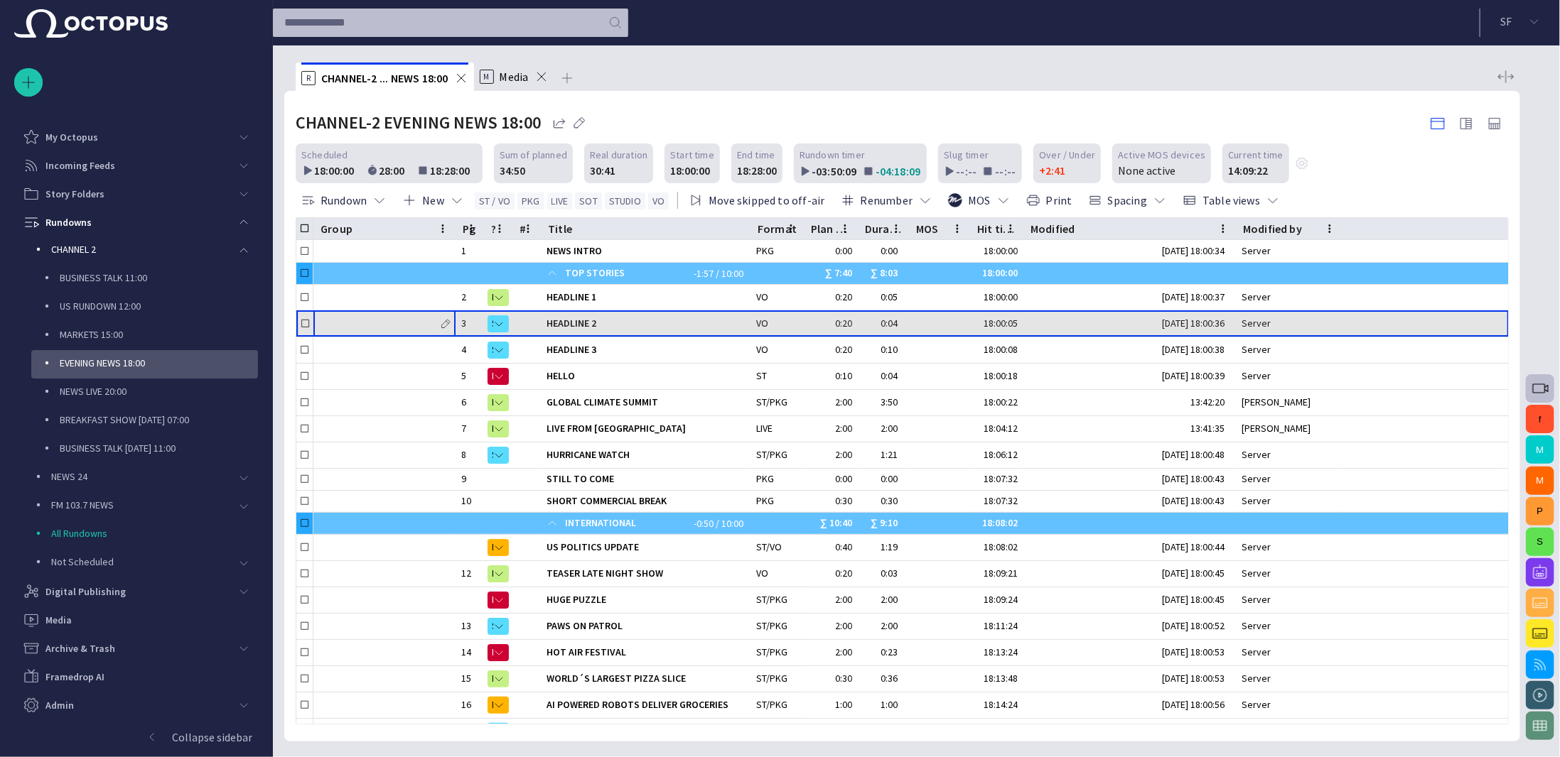
click at [404, 322] on div at bounding box center [384, 324] width 131 height 26
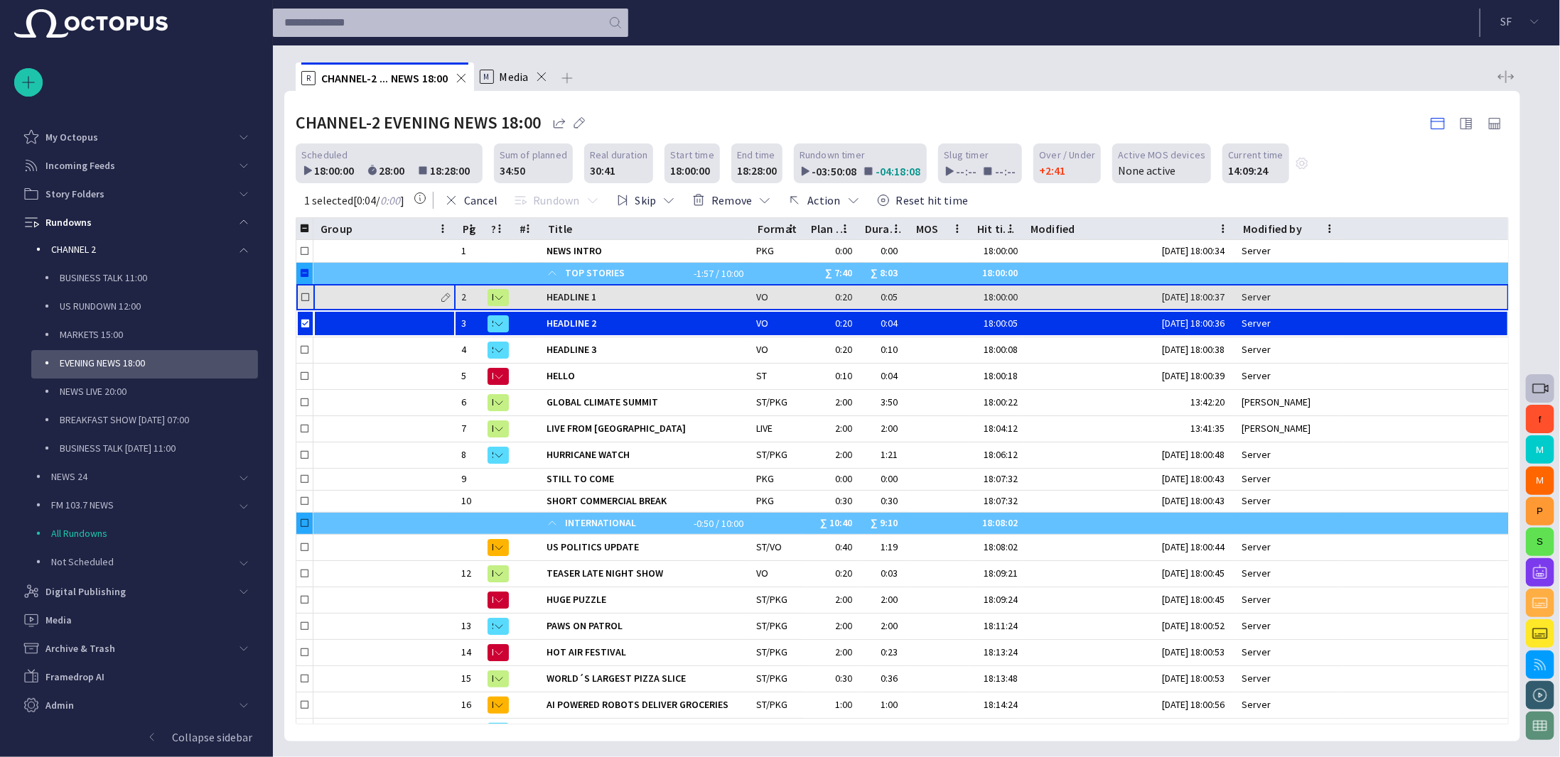
click at [405, 302] on div at bounding box center [384, 298] width 131 height 26
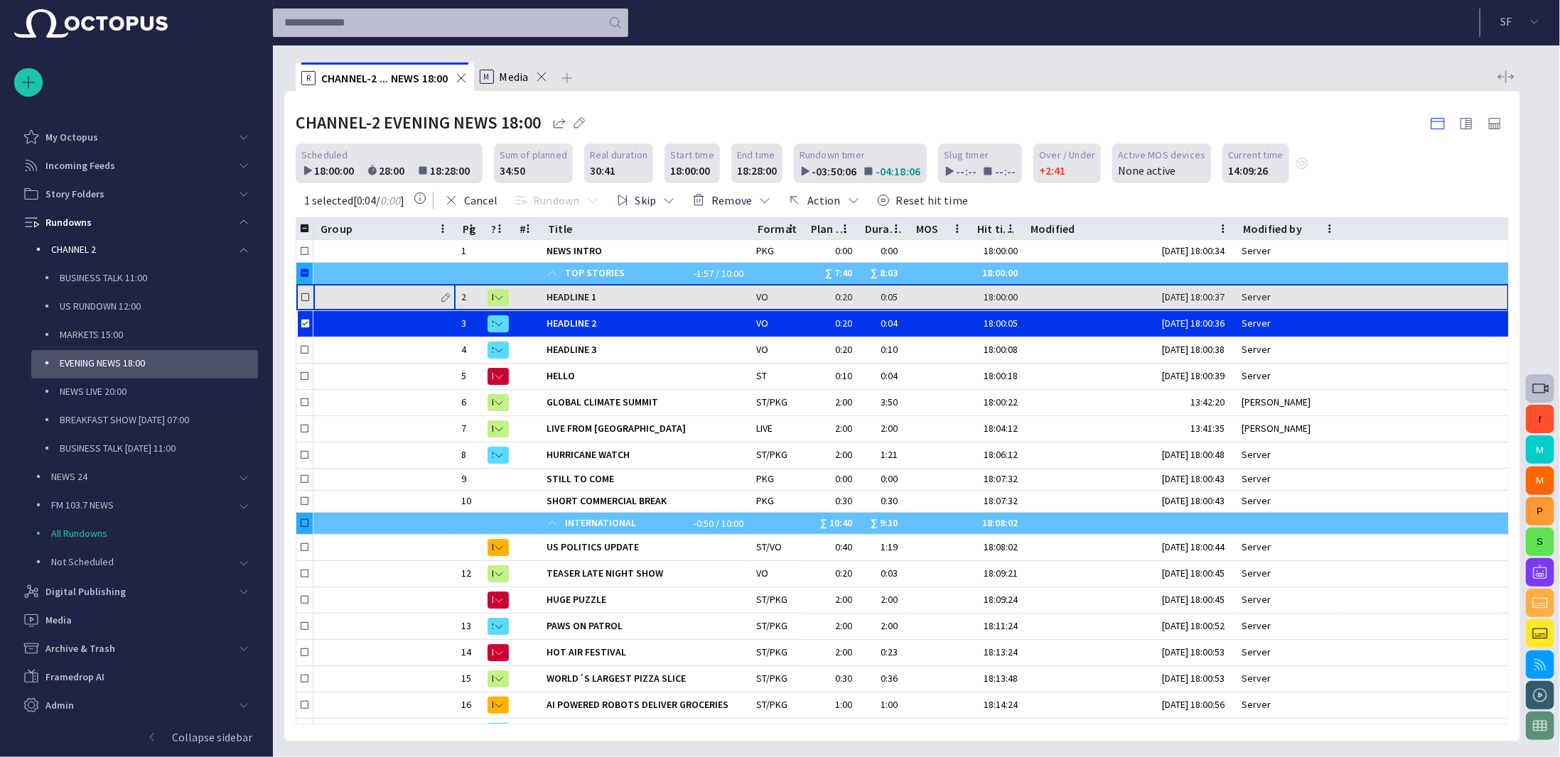
click at [398, 291] on div at bounding box center [384, 298] width 131 height 26
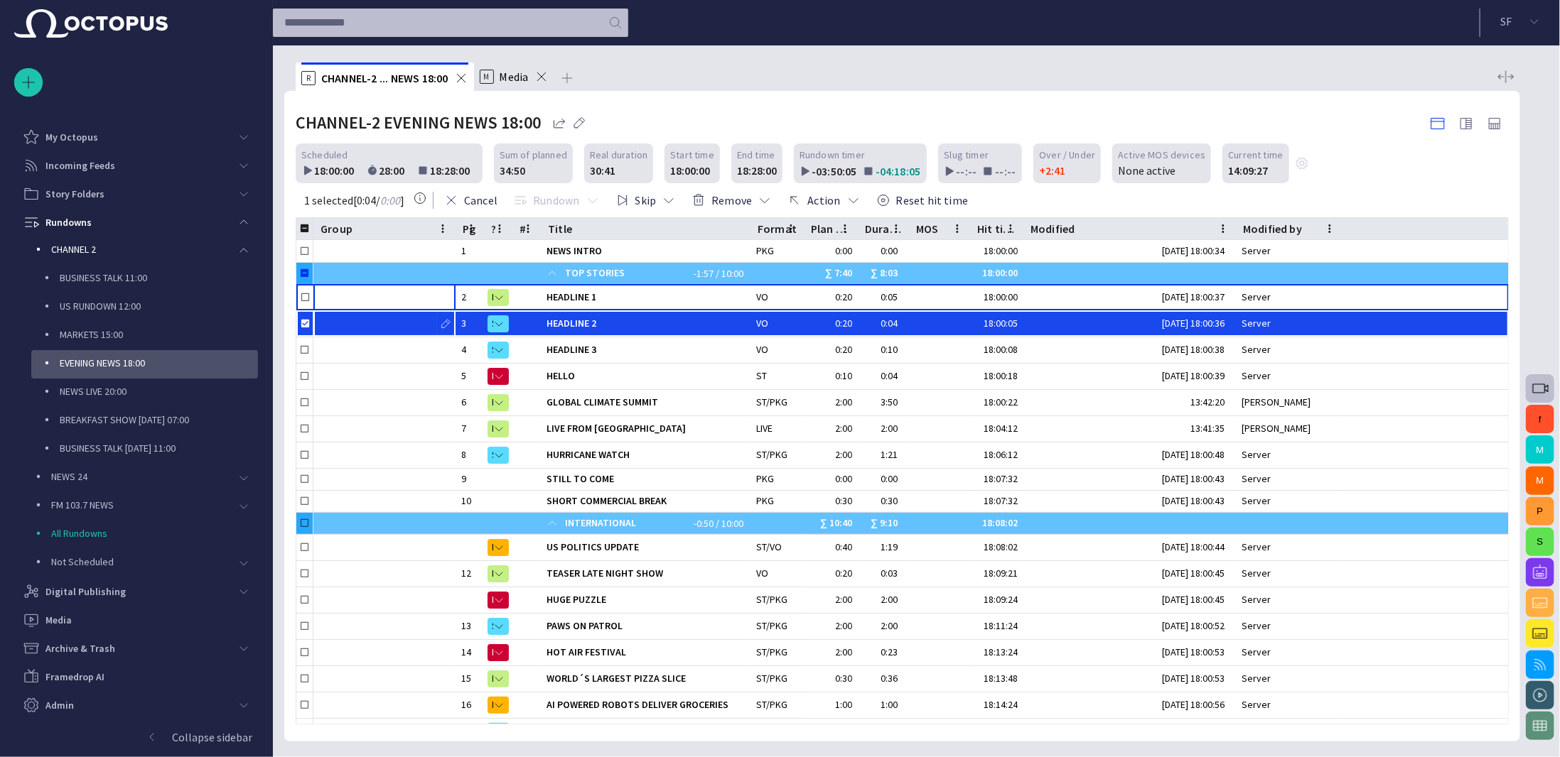
click at [394, 335] on div at bounding box center [384, 324] width 131 height 26
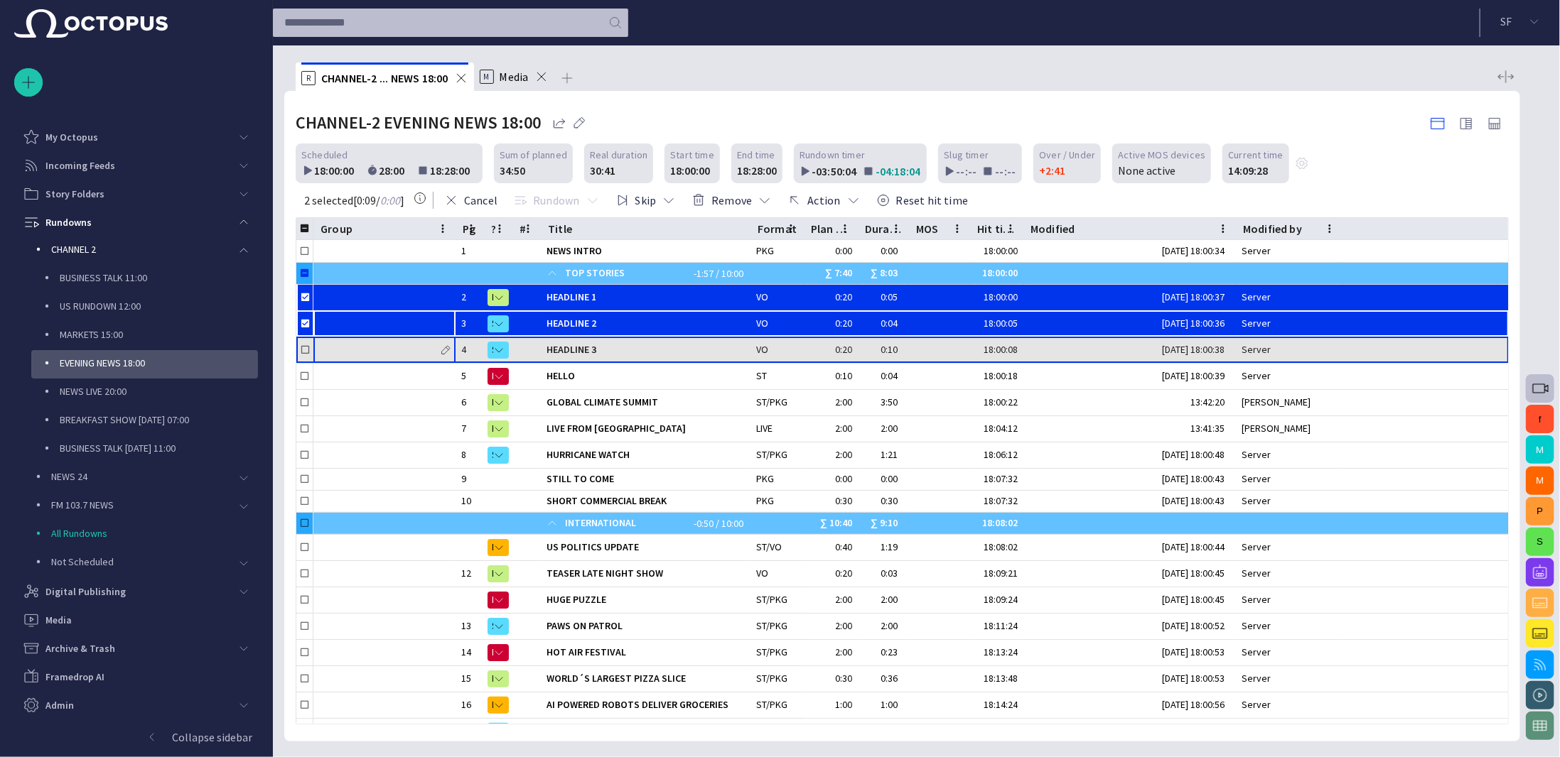
click at [396, 346] on div at bounding box center [384, 351] width 131 height 26
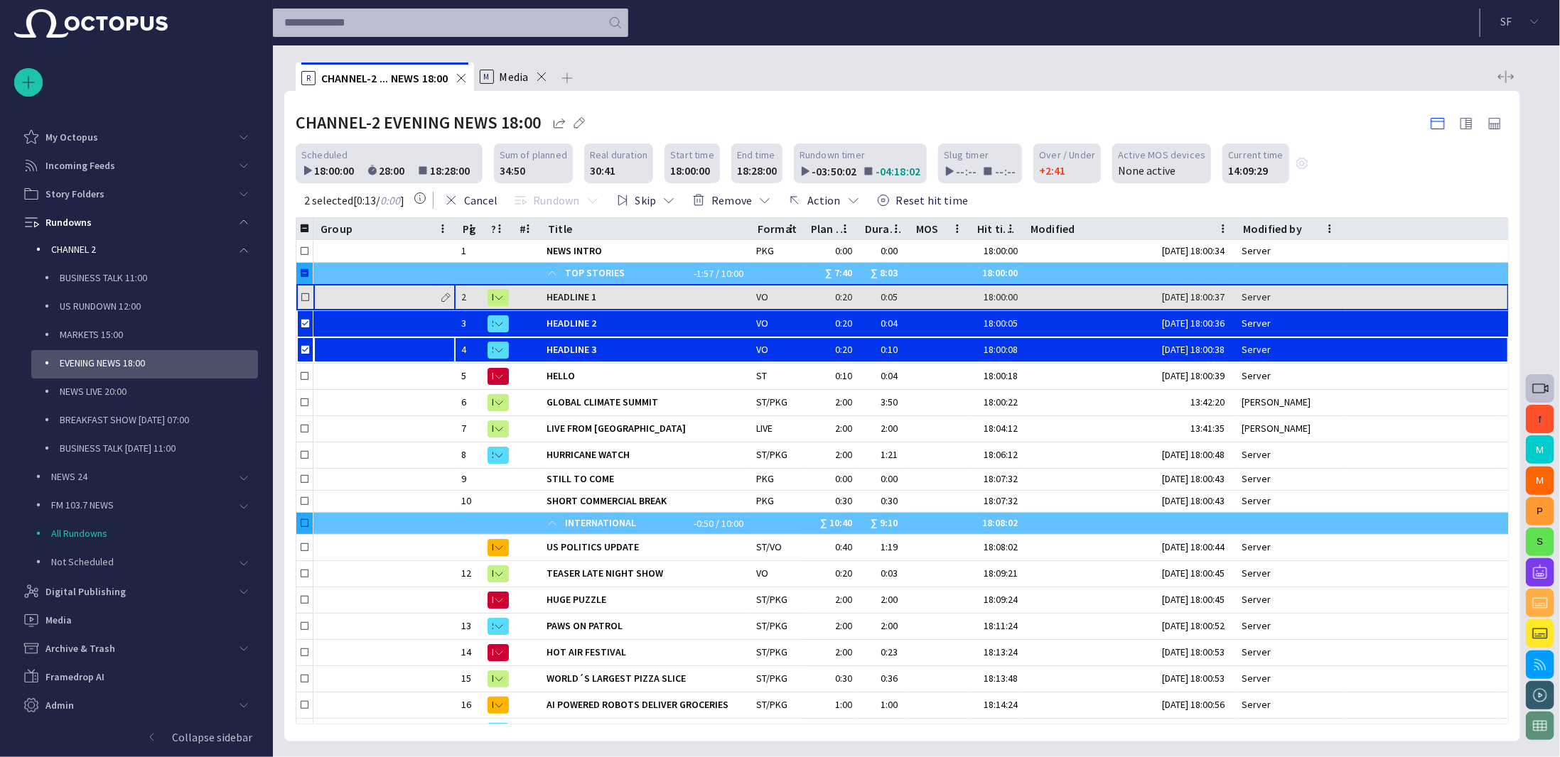
click at [384, 298] on div at bounding box center [384, 298] width 131 height 26
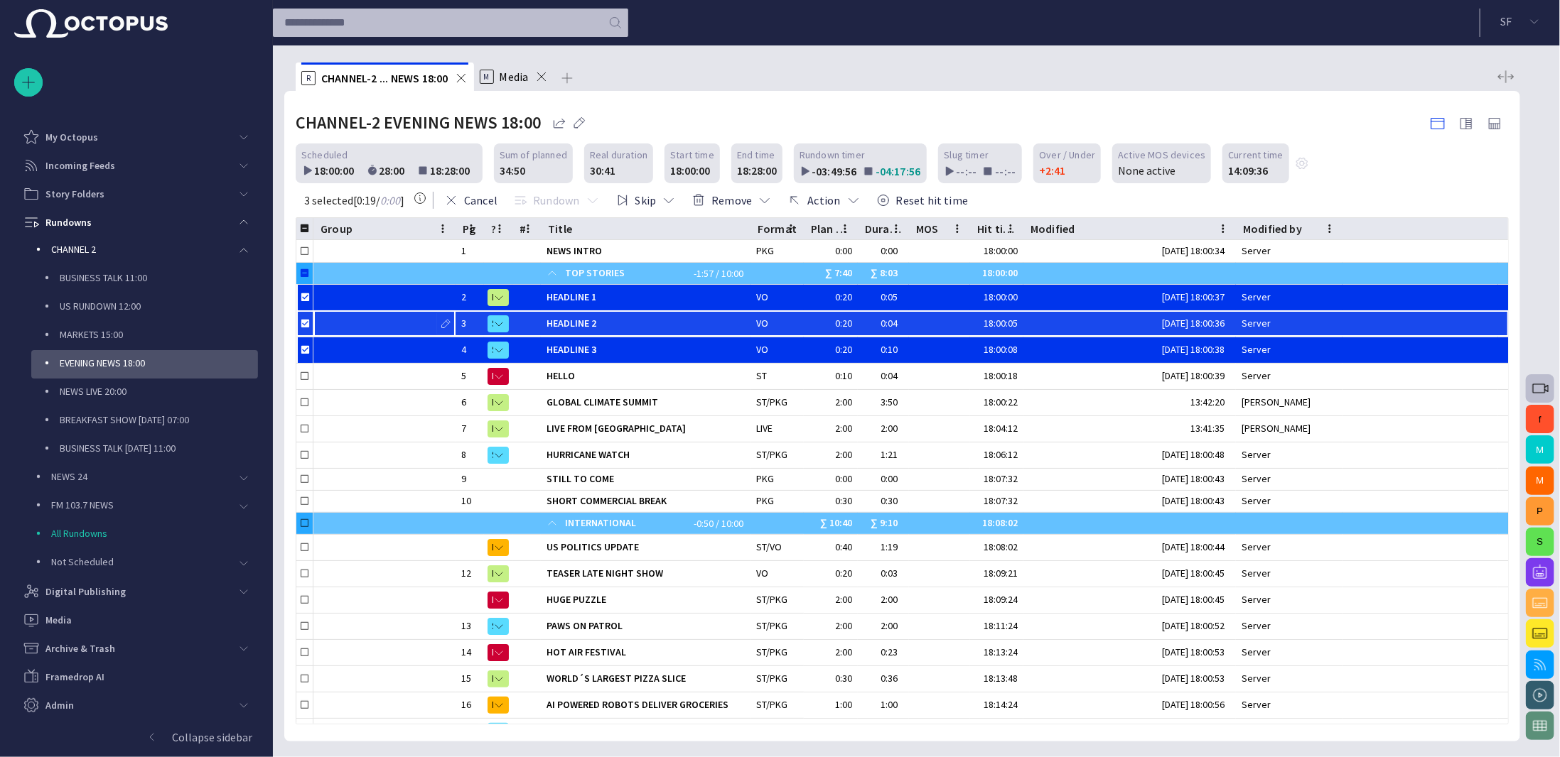
click at [418, 313] on div at bounding box center [384, 324] width 131 height 26
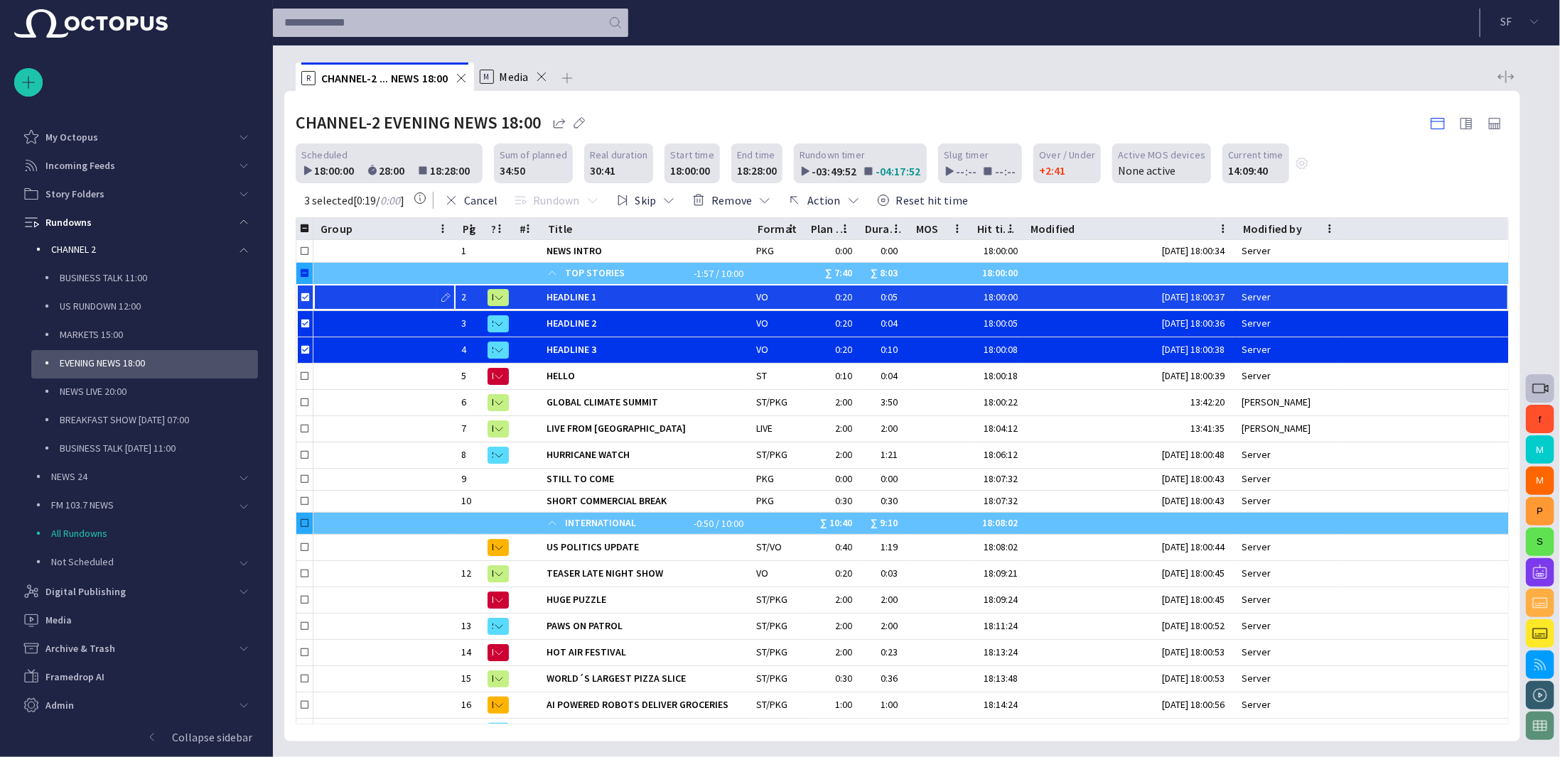
click at [360, 304] on div at bounding box center [384, 298] width 131 height 26
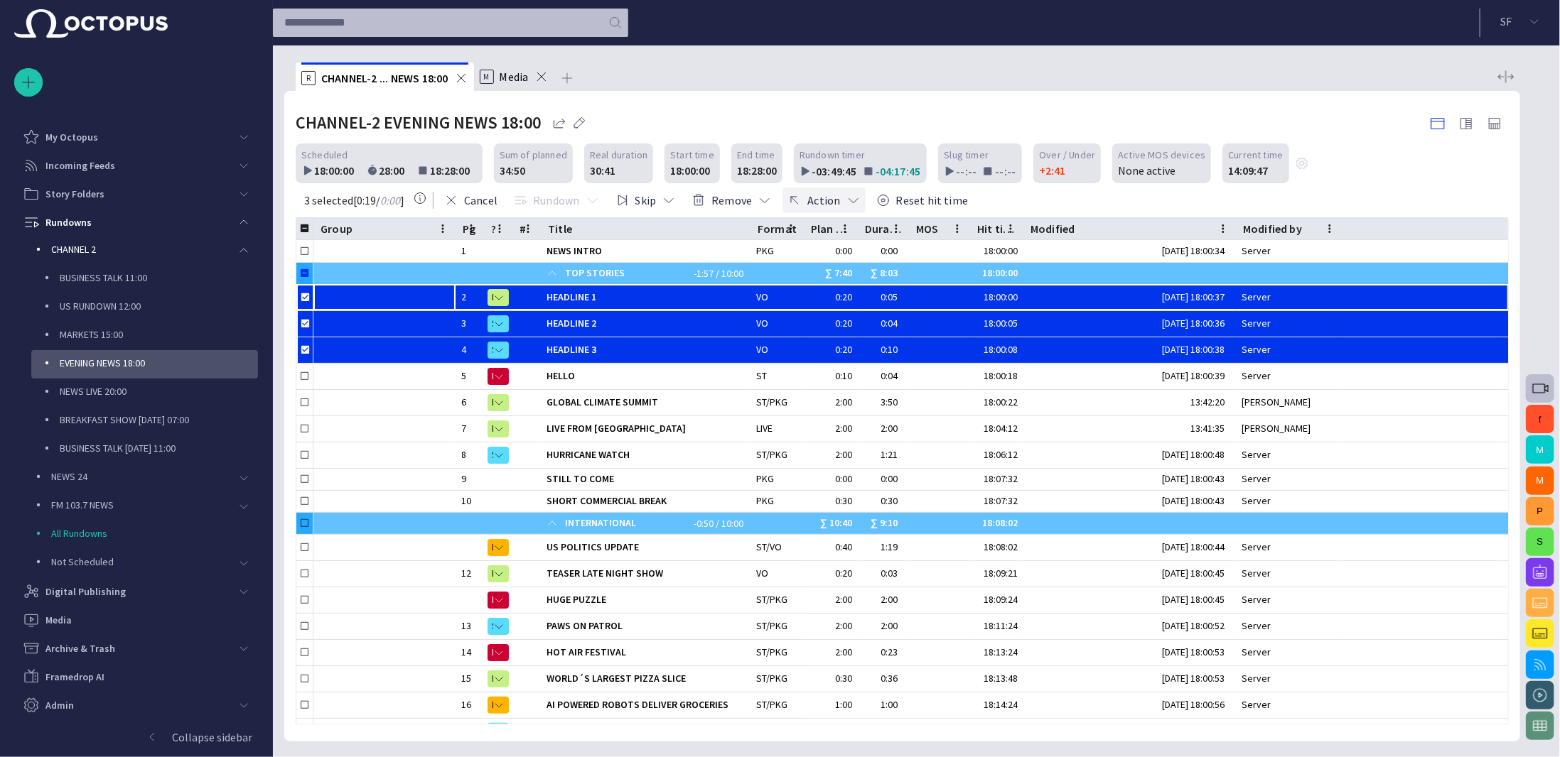
click at [858, 200] on span "button" at bounding box center [853, 200] width 14 height 14
click at [858, 200] on div at bounding box center [780, 378] width 1560 height 757
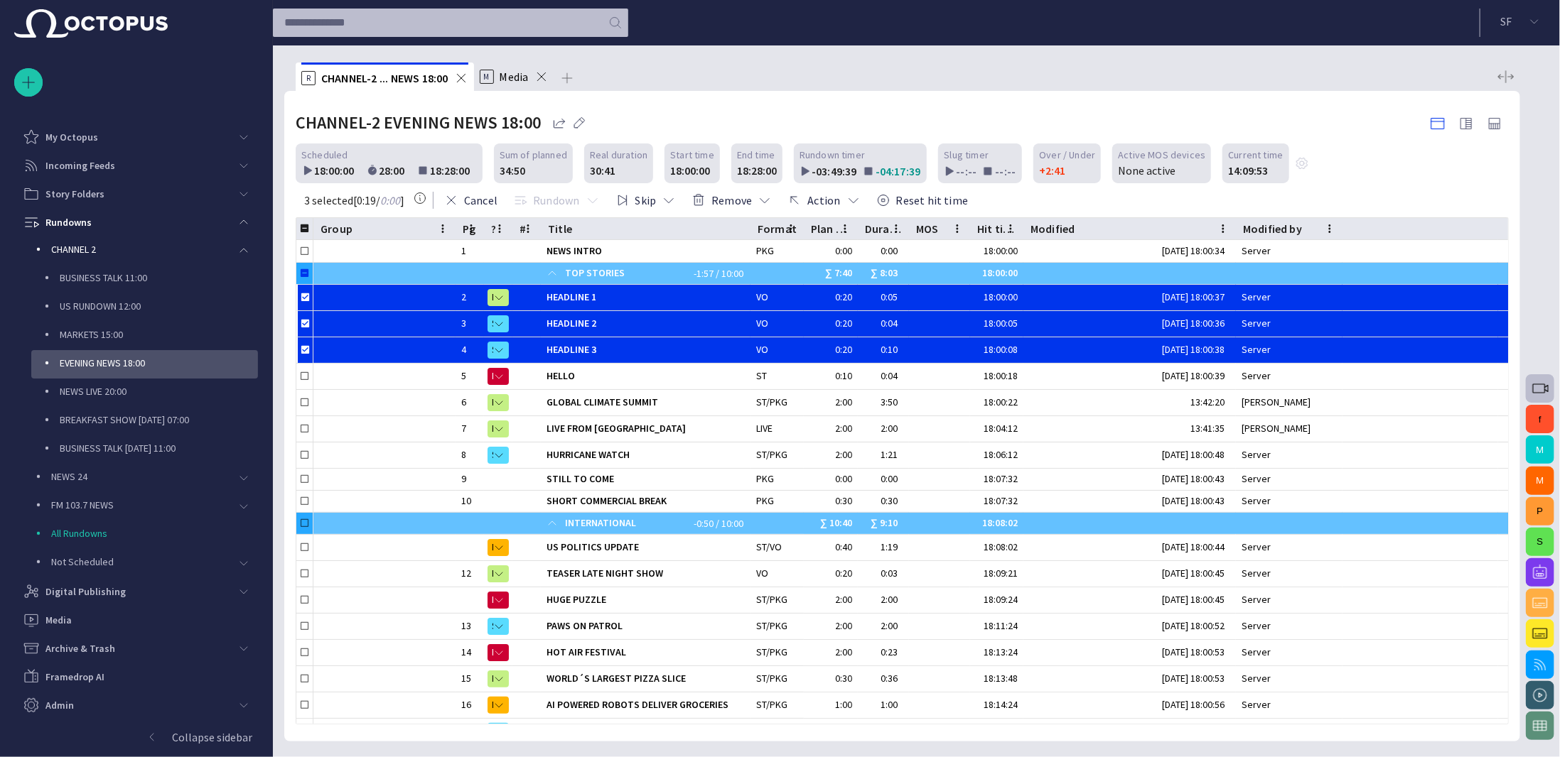
drag, startPoint x: 1098, startPoint y: 225, endPoint x: 1346, endPoint y: 195, distance: 249.8
click at [1345, 196] on div "Cancel Rundown Skip Remove Action Reset hit time" at bounding box center [973, 200] width 1069 height 34
click at [1468, 120] on span "button" at bounding box center [1465, 123] width 17 height 17
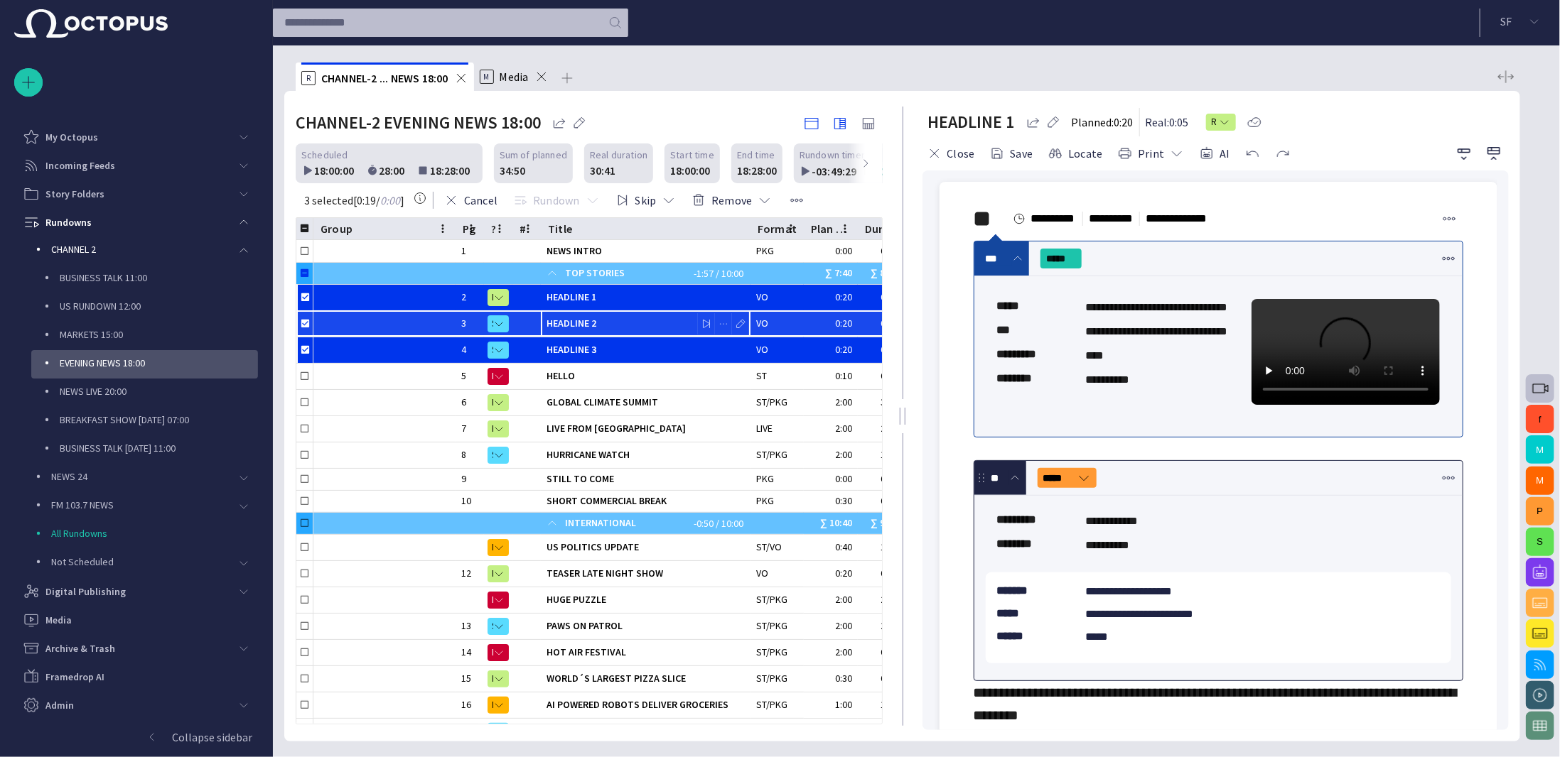
click at [588, 321] on span "HEADLINE 2" at bounding box center [645, 324] width 198 height 14
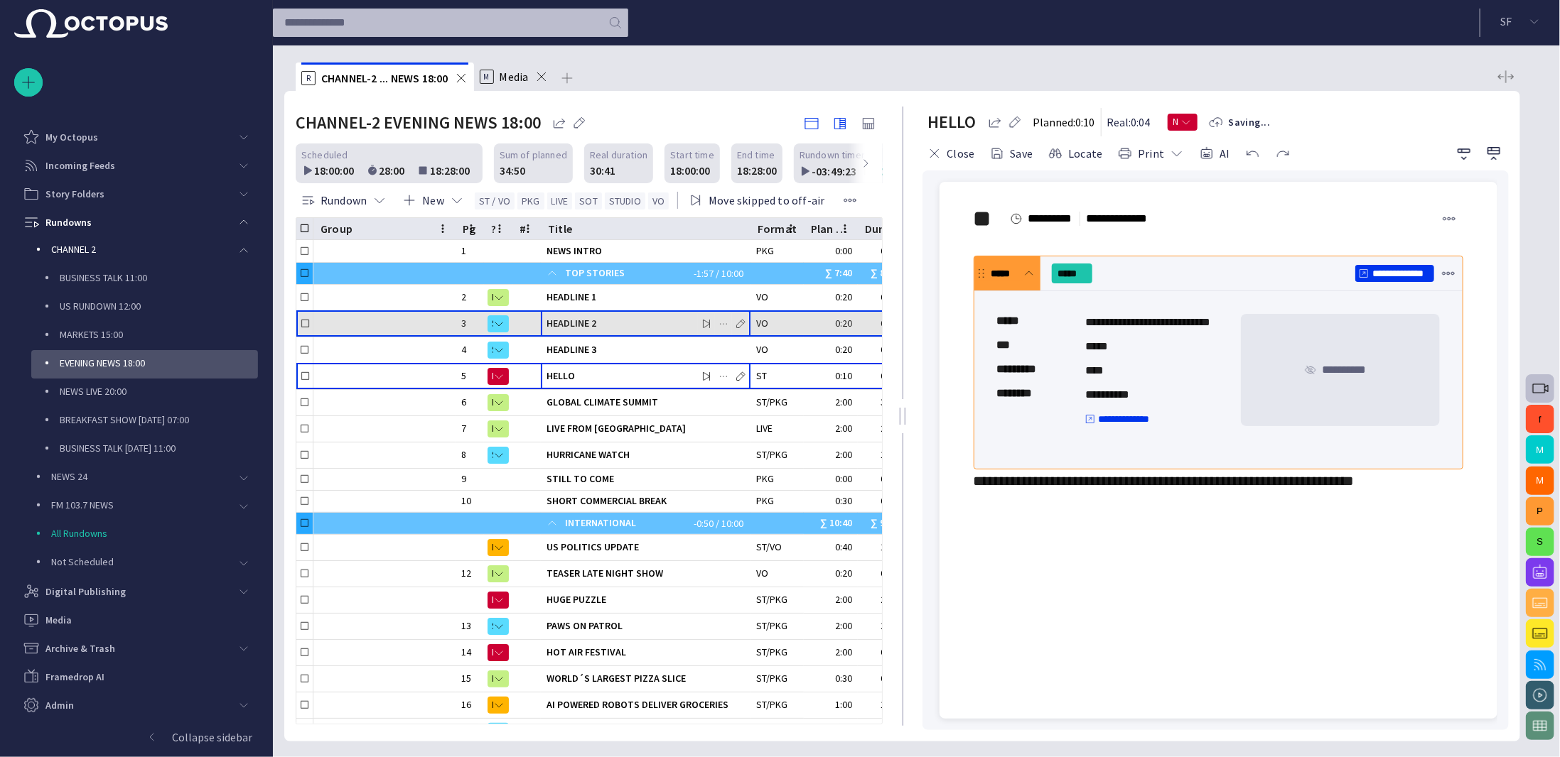
click at [595, 325] on span "HEADLINE 2" at bounding box center [645, 324] width 198 height 14
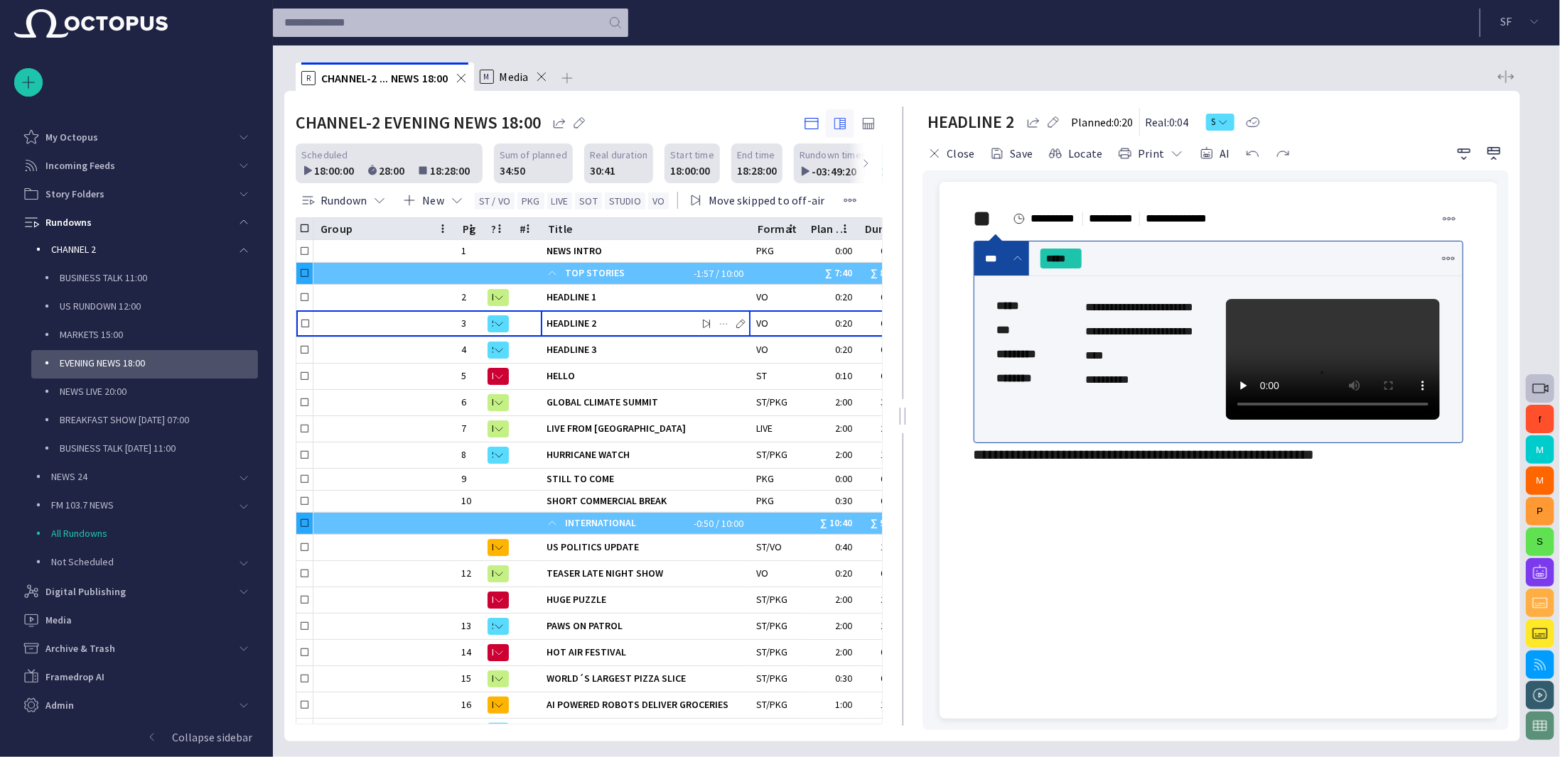
click at [838, 124] on span "button" at bounding box center [839, 123] width 17 height 17
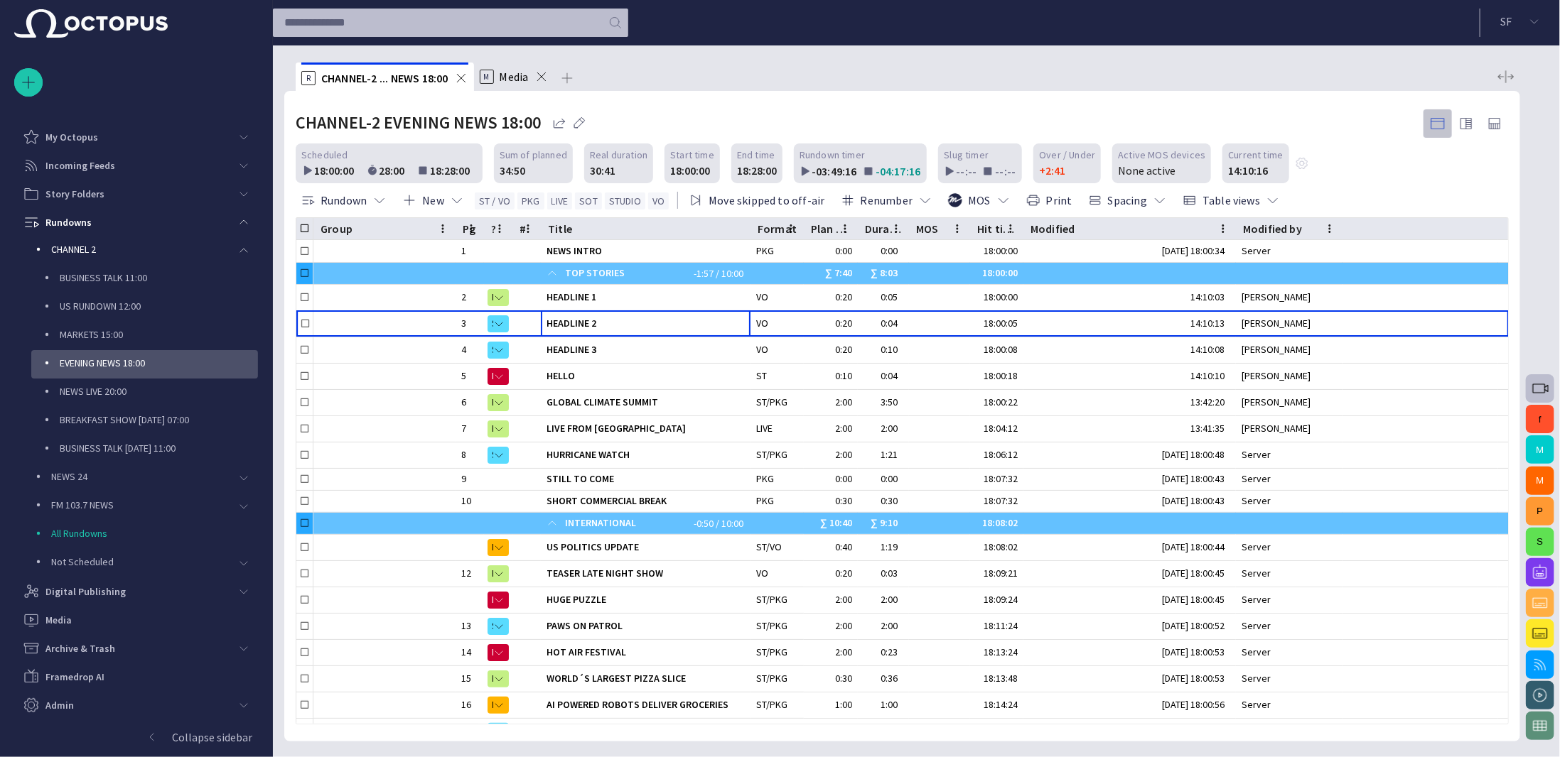
click at [1436, 122] on span "button" at bounding box center [1437, 123] width 17 height 17
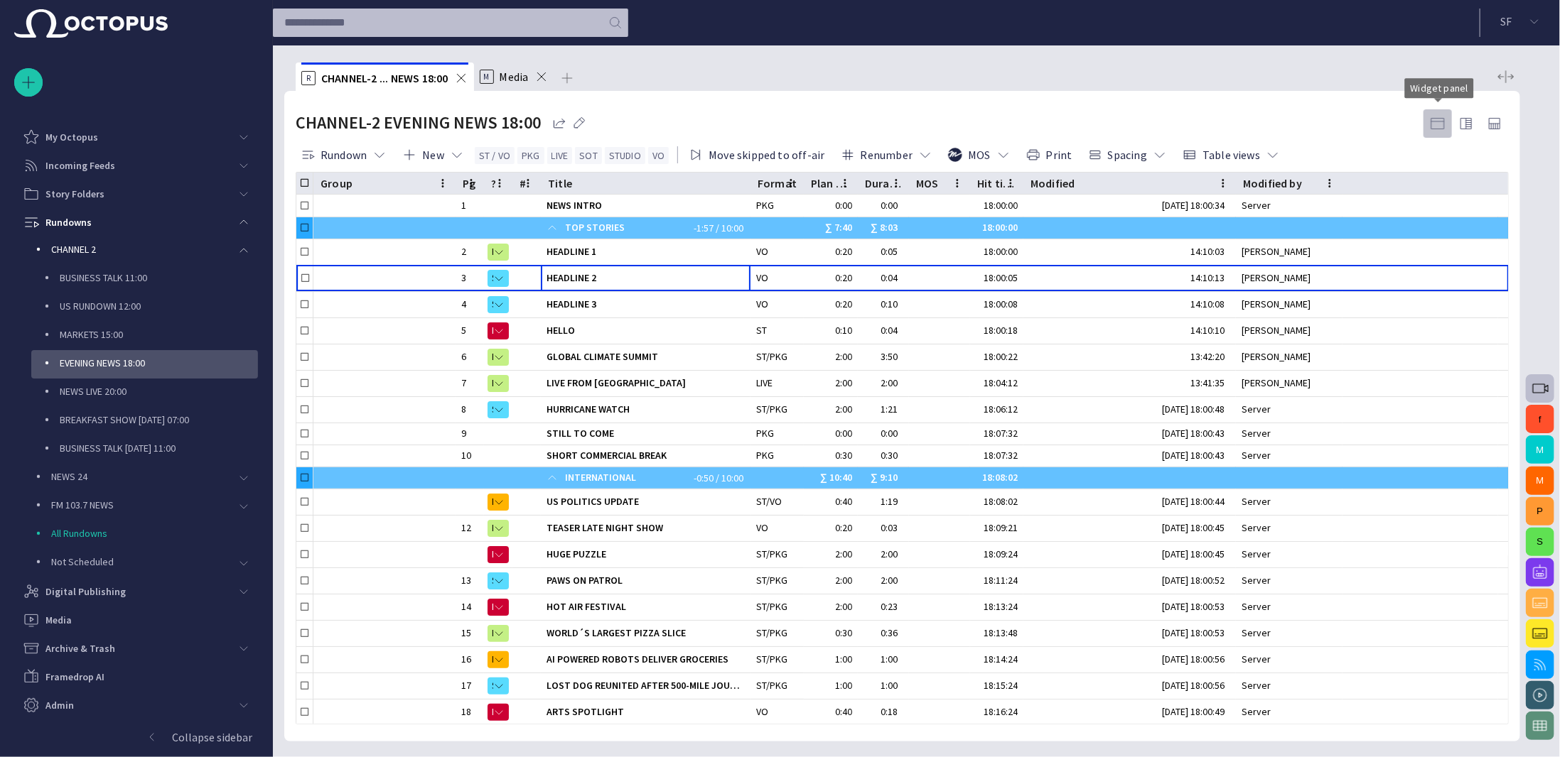
click at [1440, 122] on span "button" at bounding box center [1437, 123] width 17 height 17
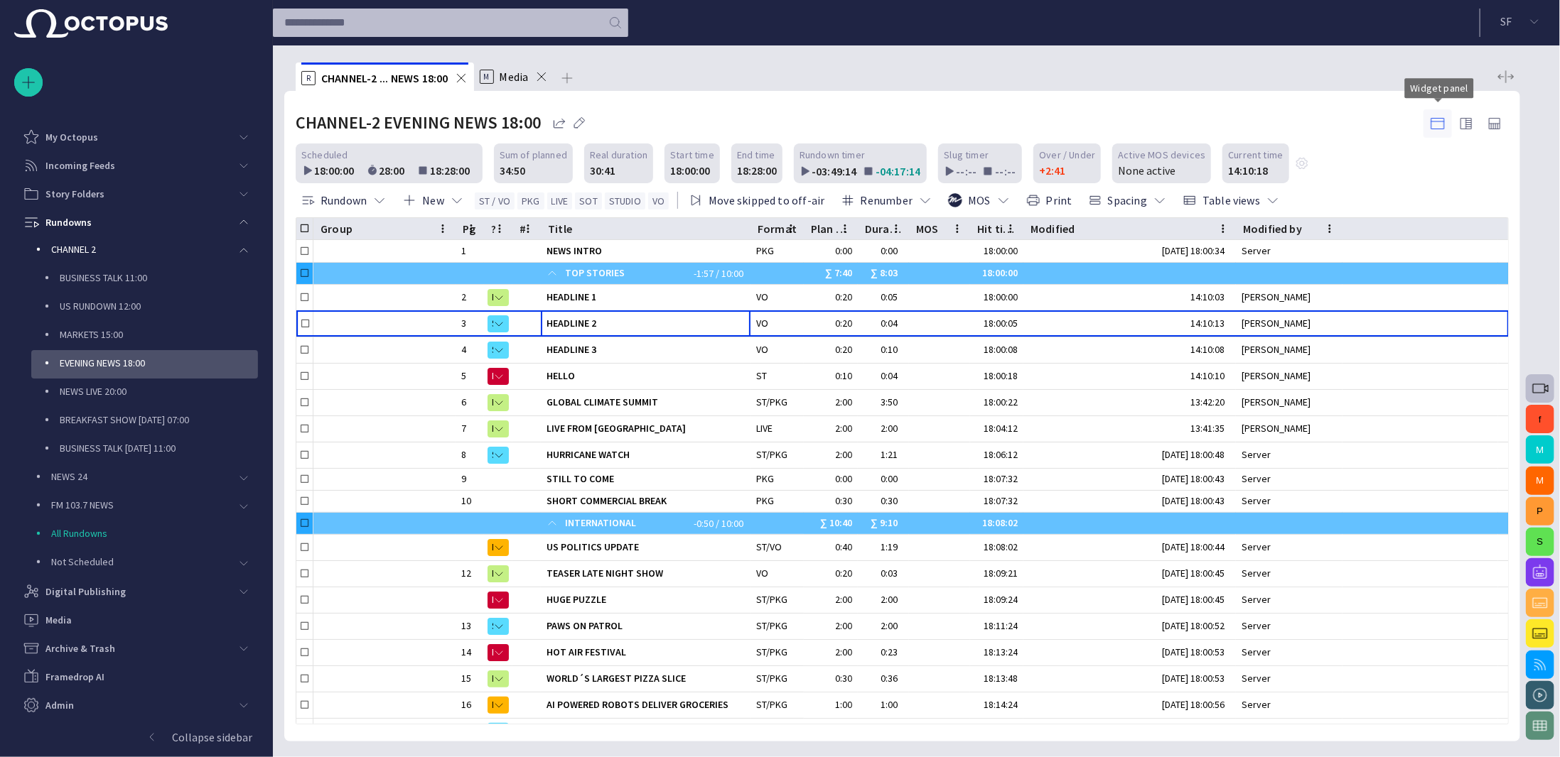
click at [1440, 122] on span "button" at bounding box center [1437, 123] width 17 height 17
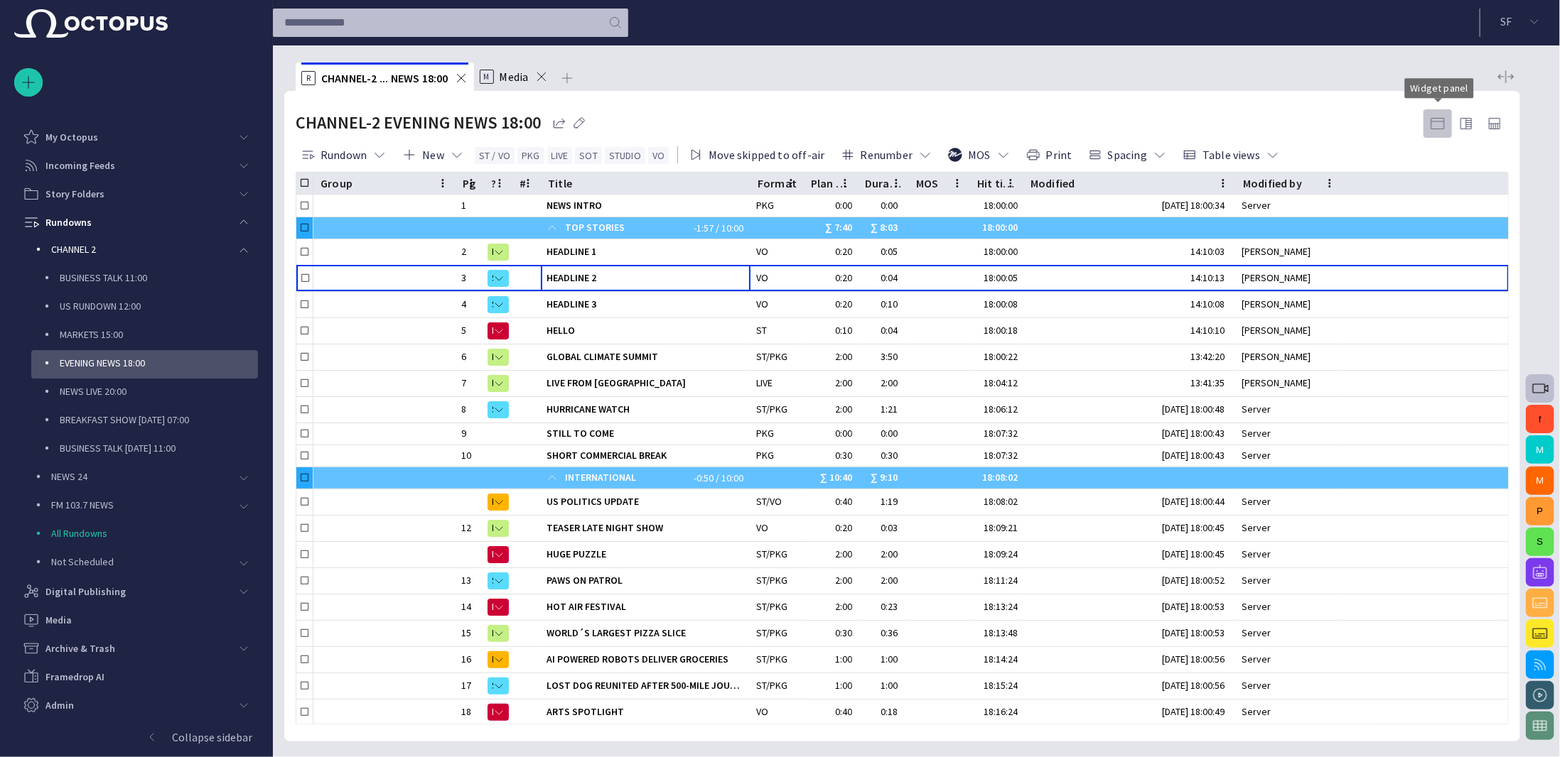
click at [1440, 122] on span "button" at bounding box center [1437, 123] width 17 height 17
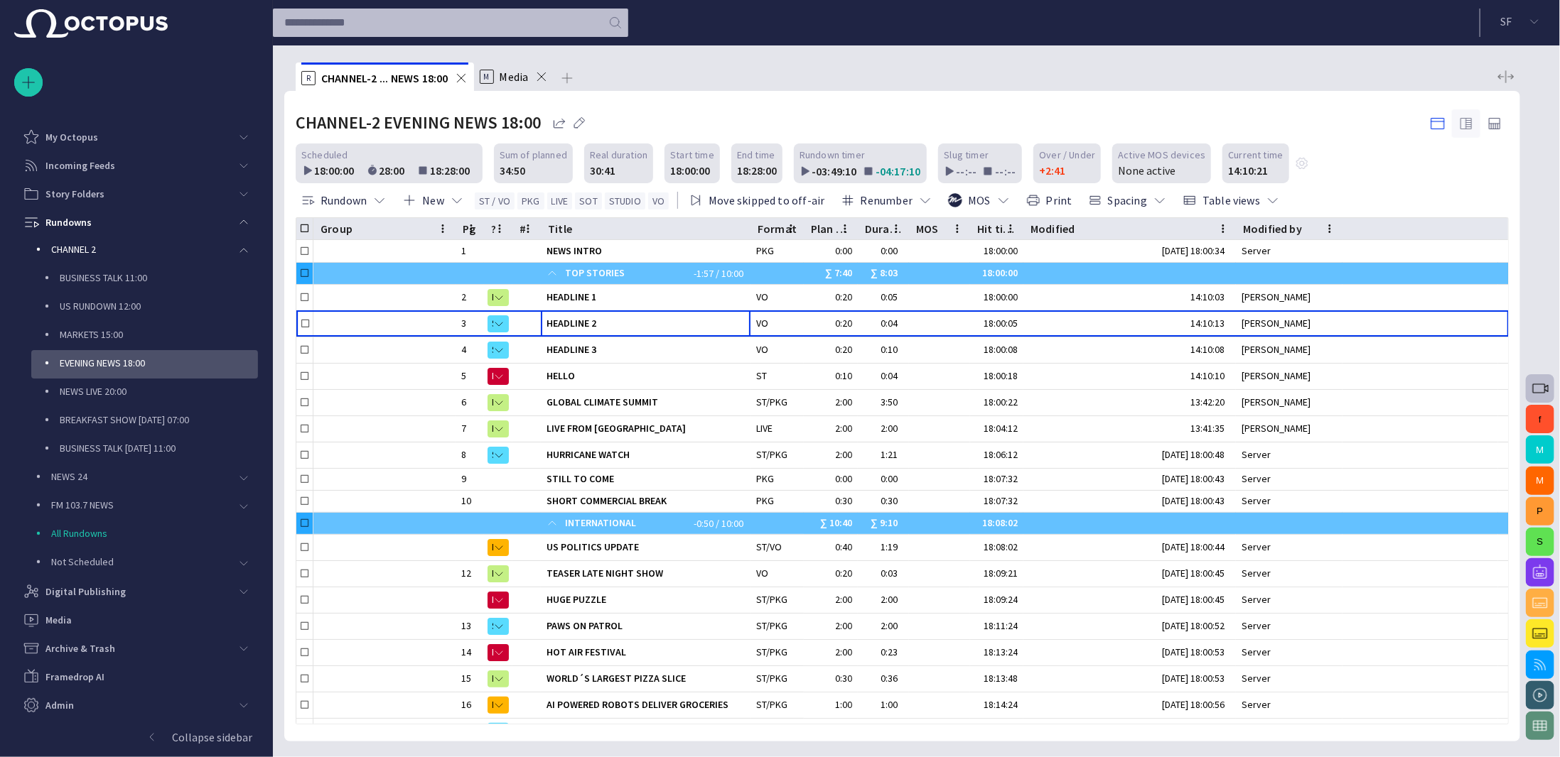
click at [1464, 121] on span "button" at bounding box center [1465, 123] width 17 height 17
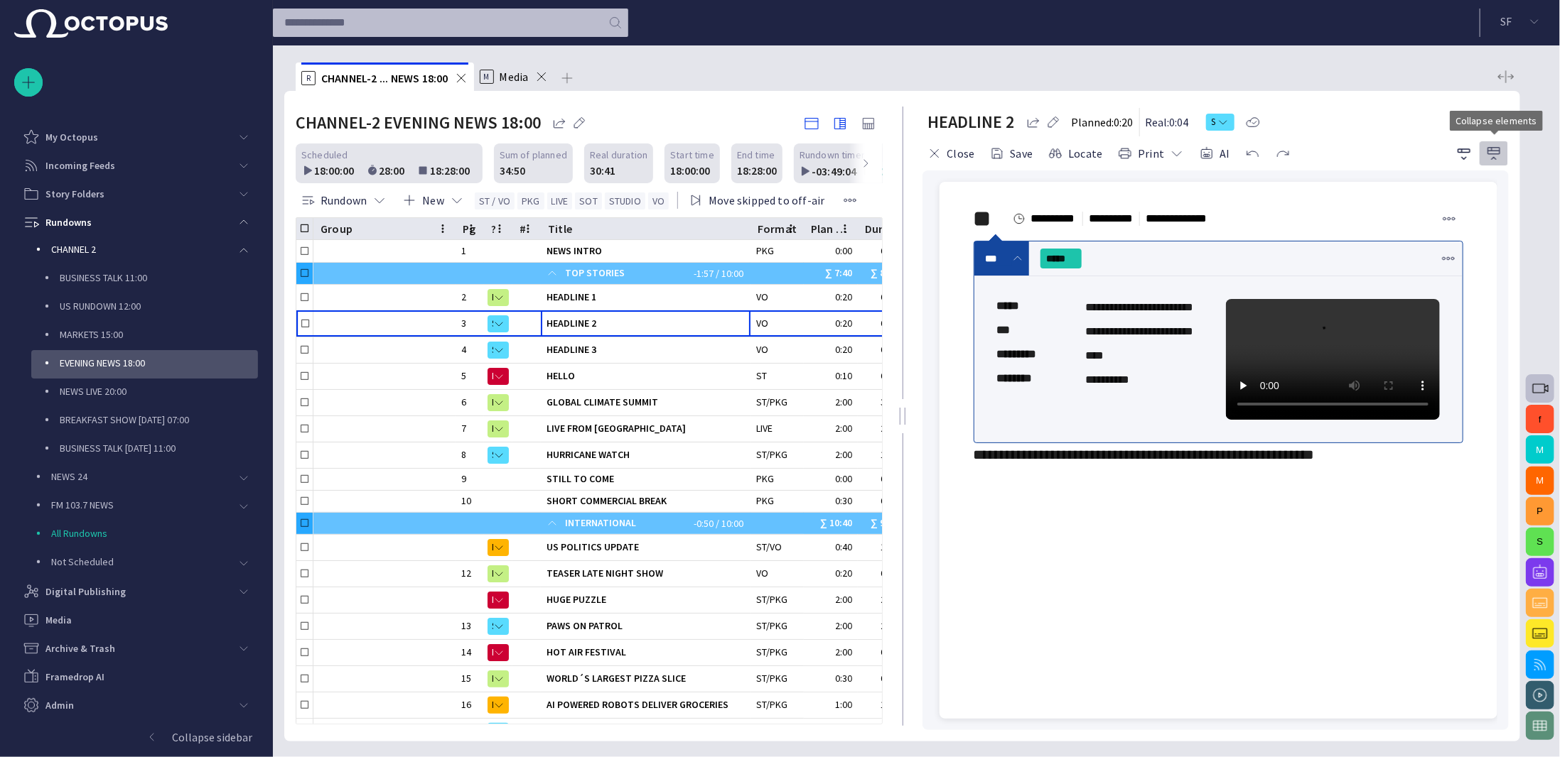
click at [1491, 147] on span "button" at bounding box center [1493, 153] width 17 height 17
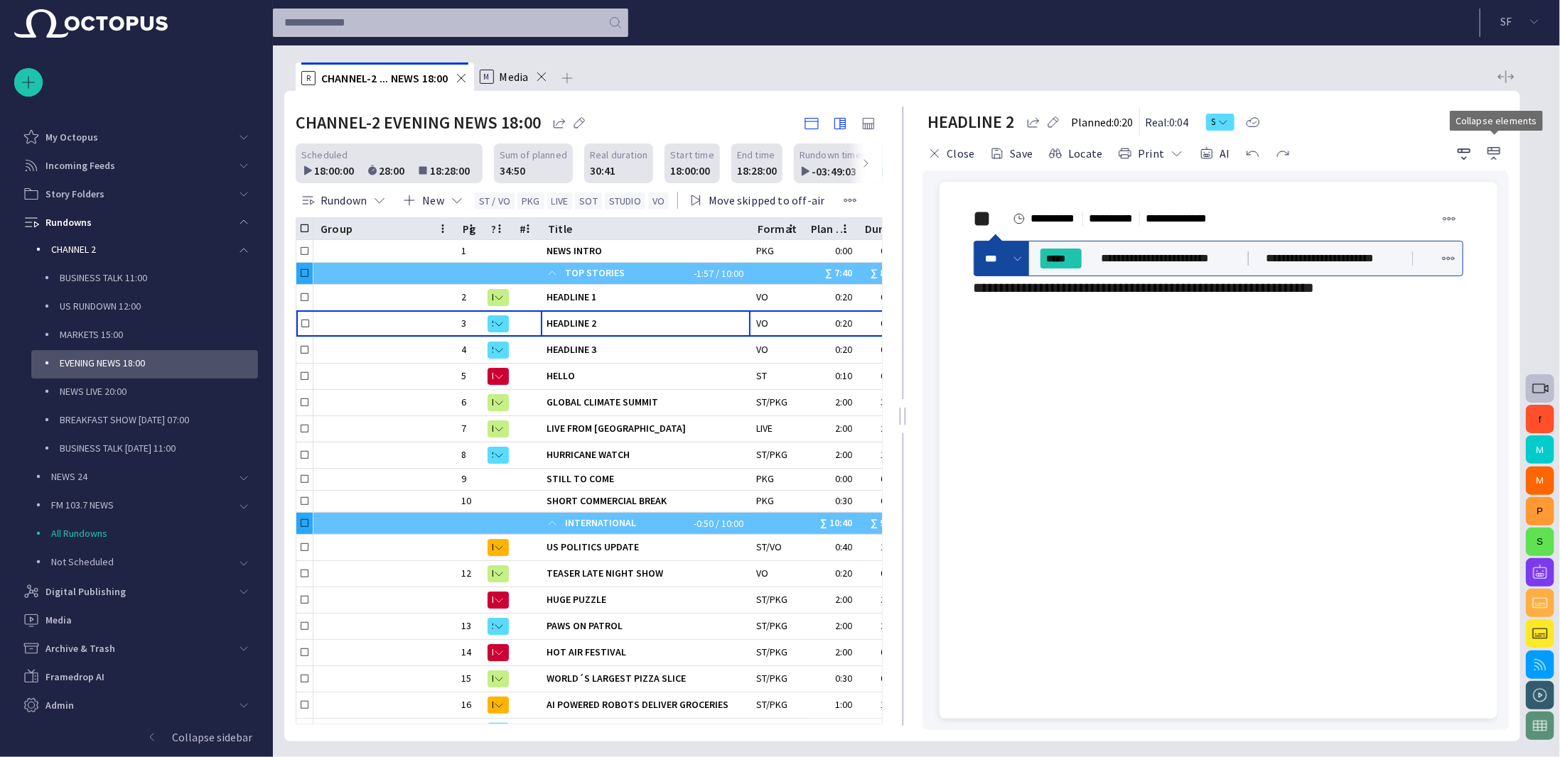
click at [1491, 147] on span "button" at bounding box center [1493, 153] width 17 height 17
click at [1464, 148] on span "button" at bounding box center [1463, 153] width 17 height 17
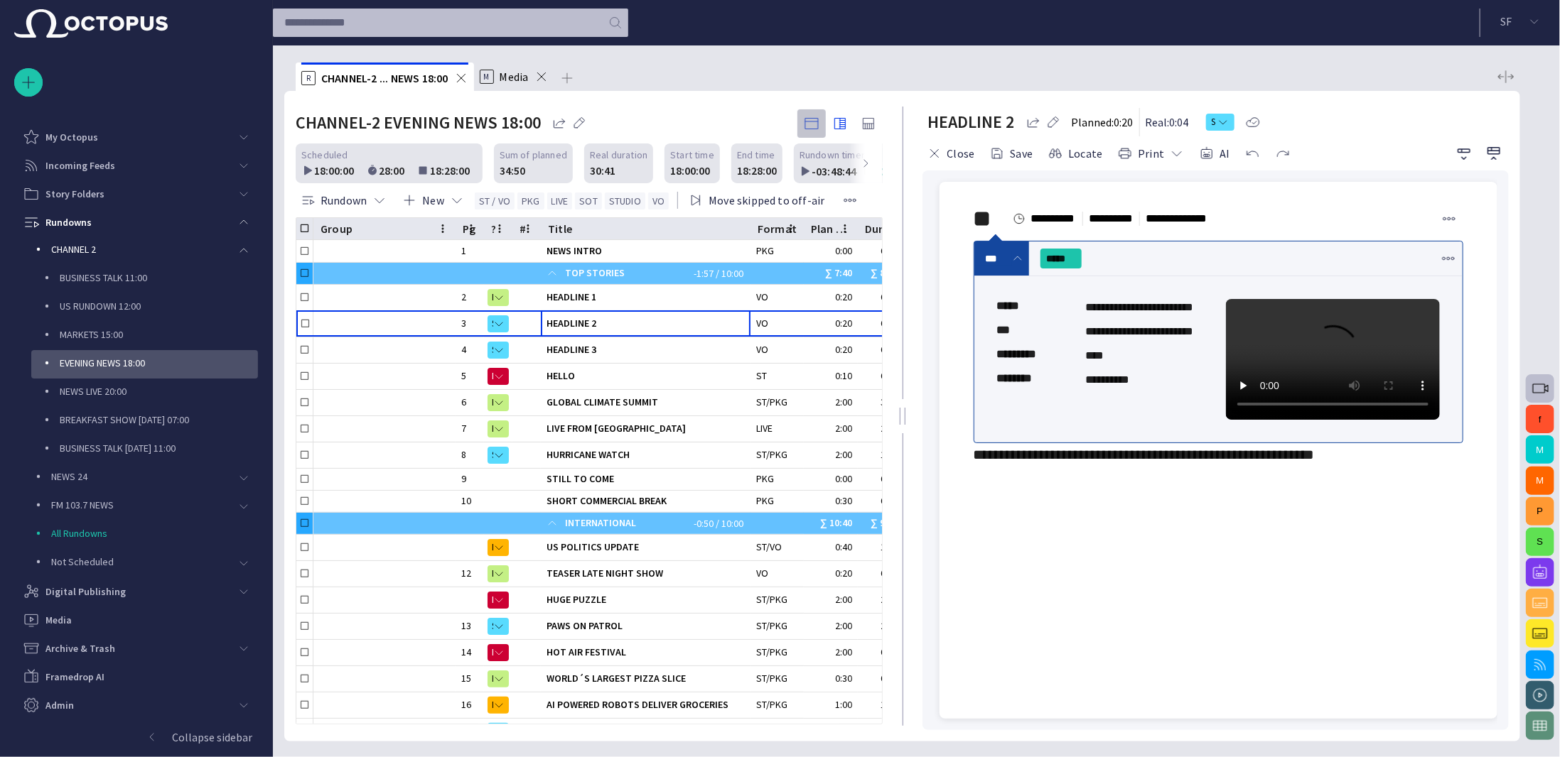
click at [811, 123] on span "button" at bounding box center [811, 123] width 17 height 17
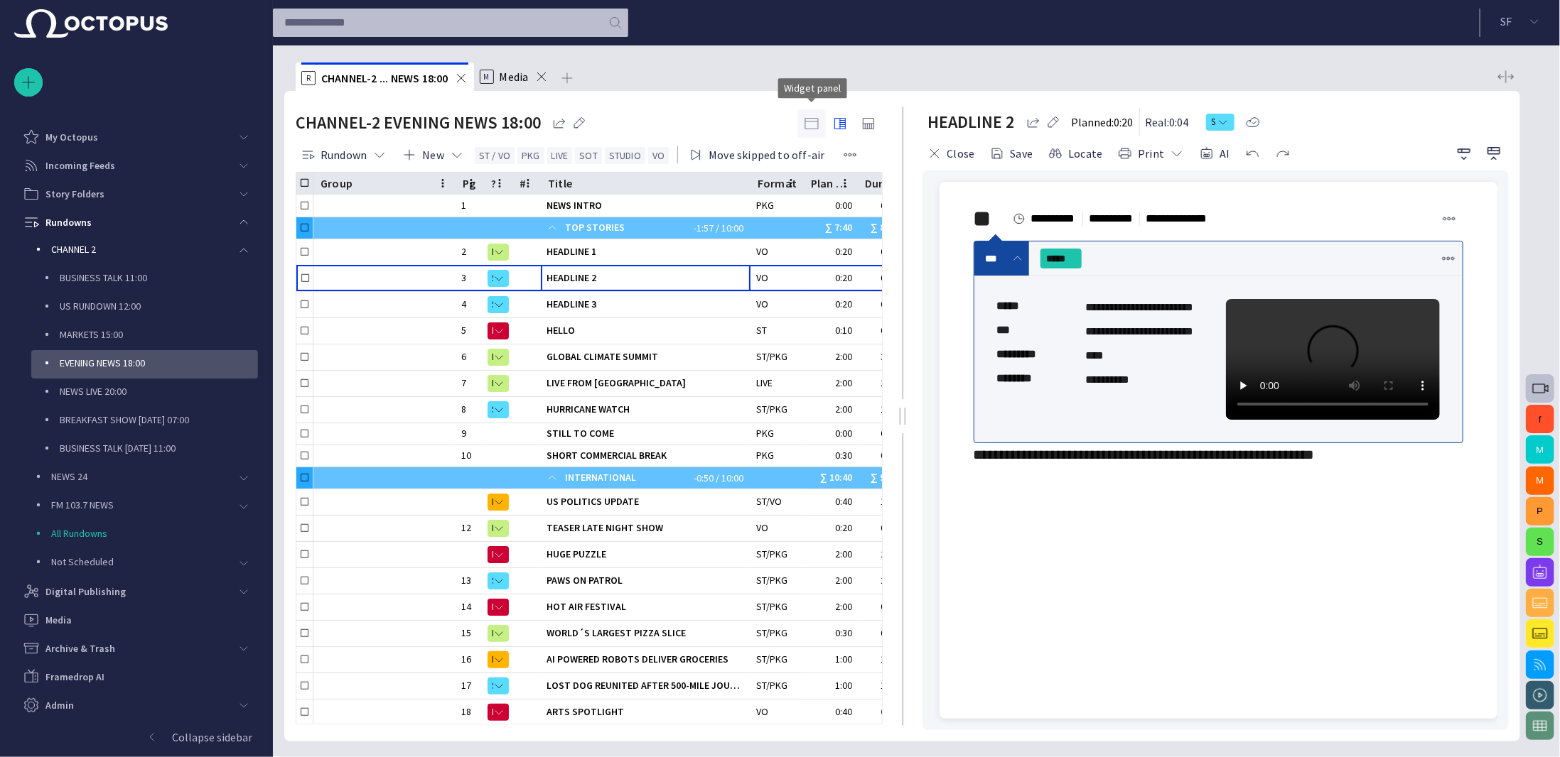
click at [816, 125] on span "button" at bounding box center [811, 123] width 17 height 17
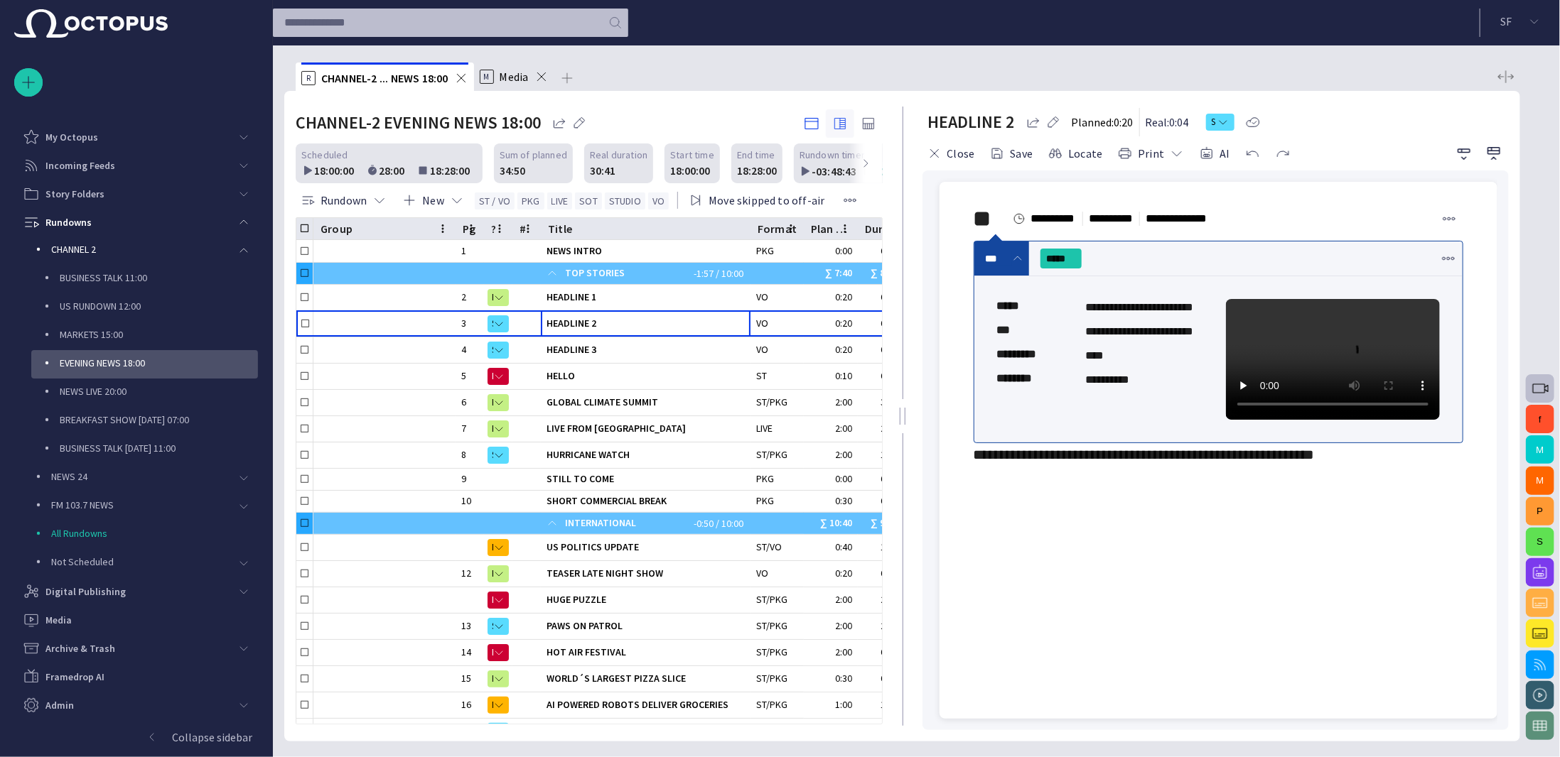
click at [843, 123] on span "button" at bounding box center [839, 123] width 17 height 17
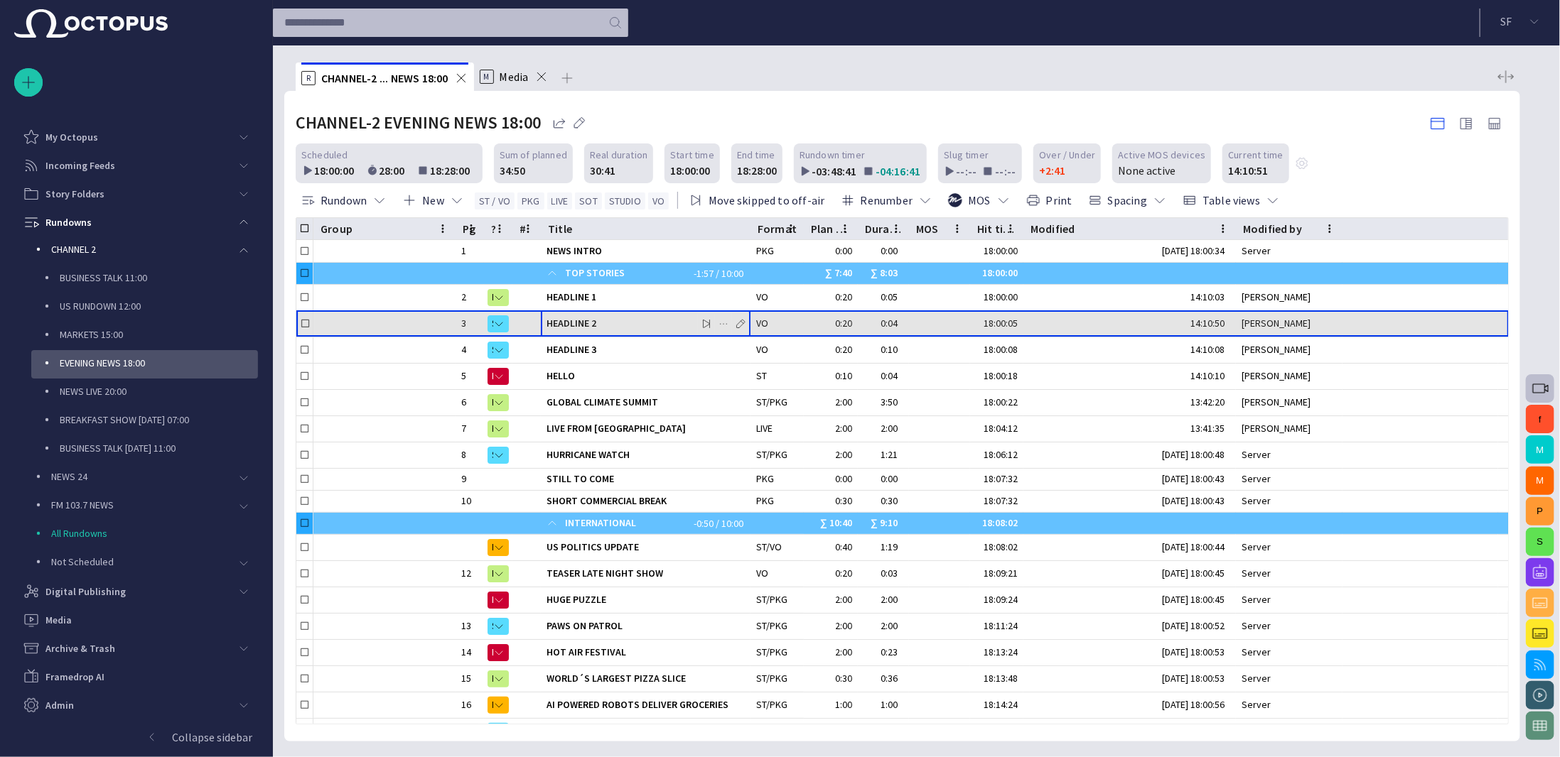
click at [646, 333] on div "HEADLINE 2" at bounding box center [645, 324] width 198 height 26
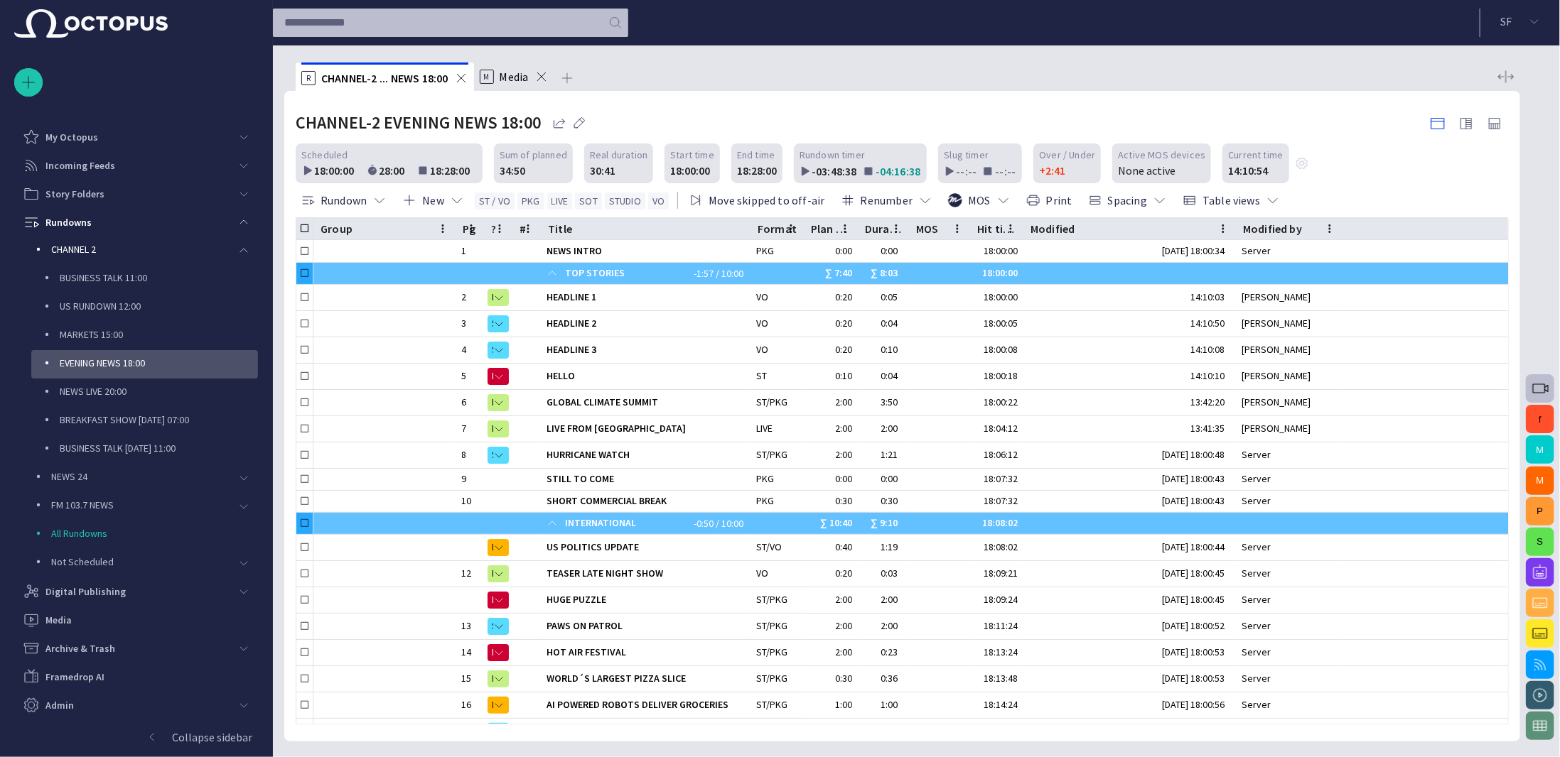
drag, startPoint x: 1103, startPoint y: 227, endPoint x: 1387, endPoint y: 190, distance: 285.9
click at [1393, 190] on div "Rundown New ST / VO PKG LIVE SOT STUDIO VO Move skipped to off-air Renumber MOS…" at bounding box center [902, 200] width 1213 height 34
click at [1265, 200] on span "button" at bounding box center [1272, 200] width 14 height 14
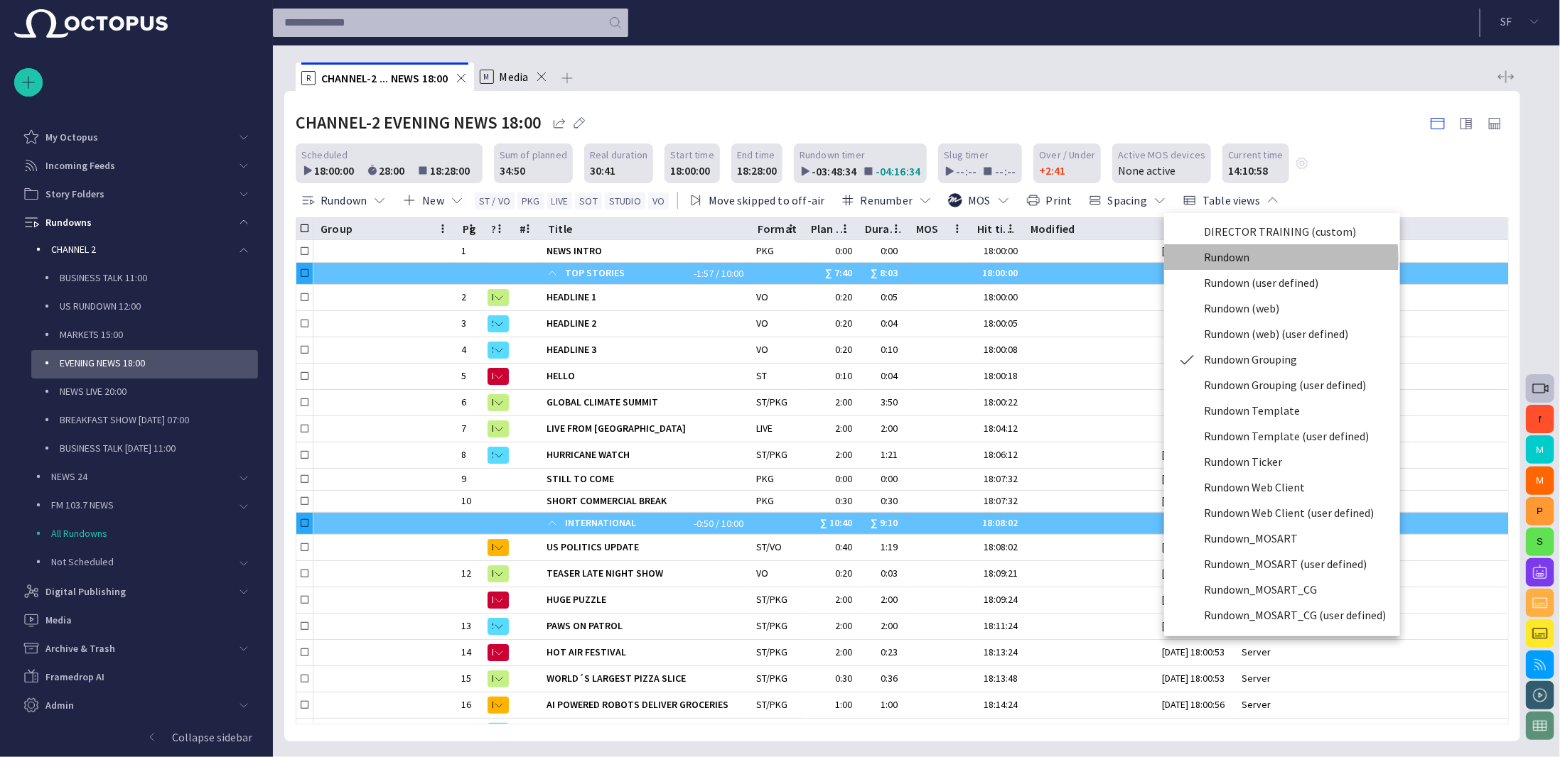
click at [1251, 259] on li "Rundown" at bounding box center [1282, 257] width 236 height 26
